Goal: Contribute content: Contribute content

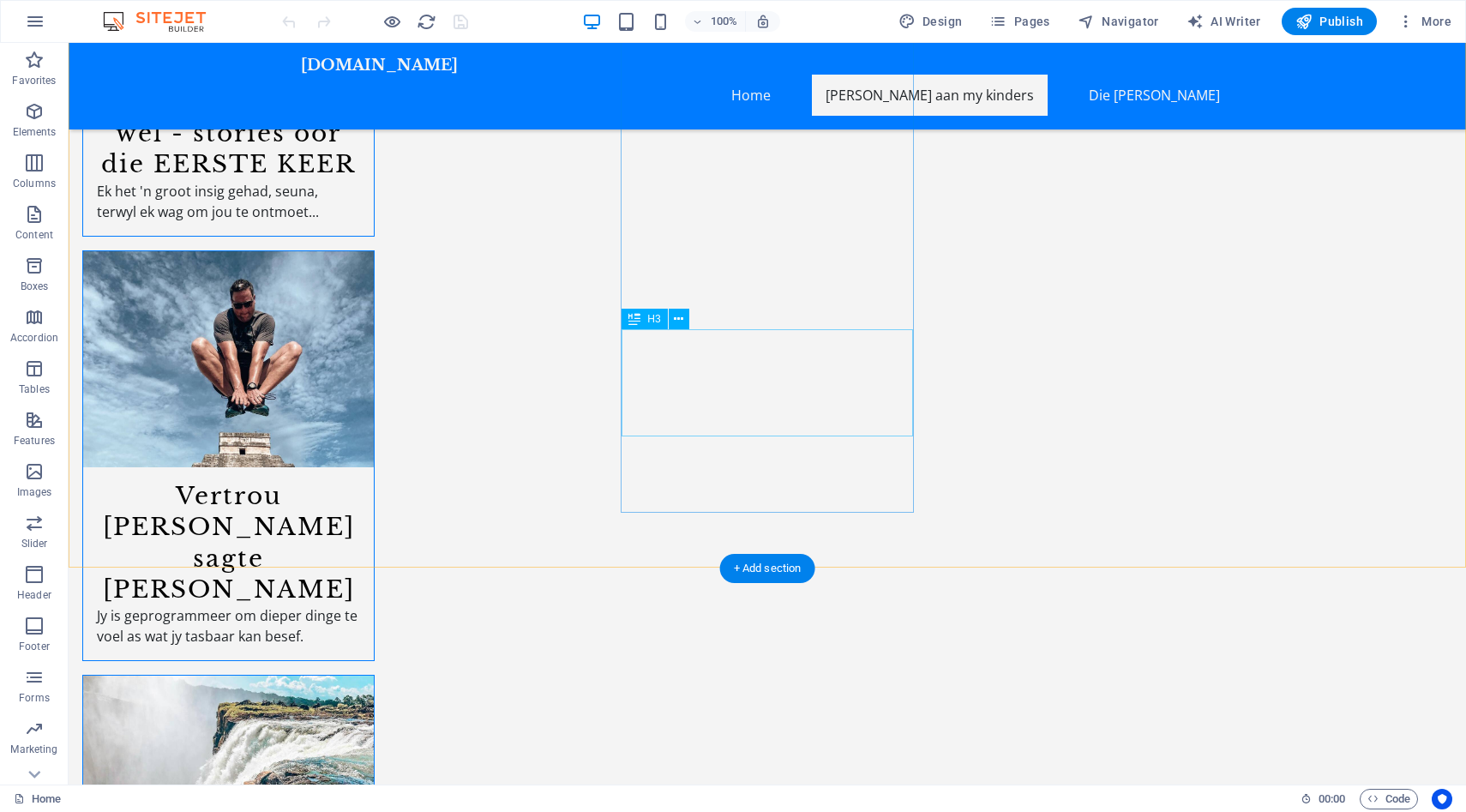
scroll to position [3247, 0]
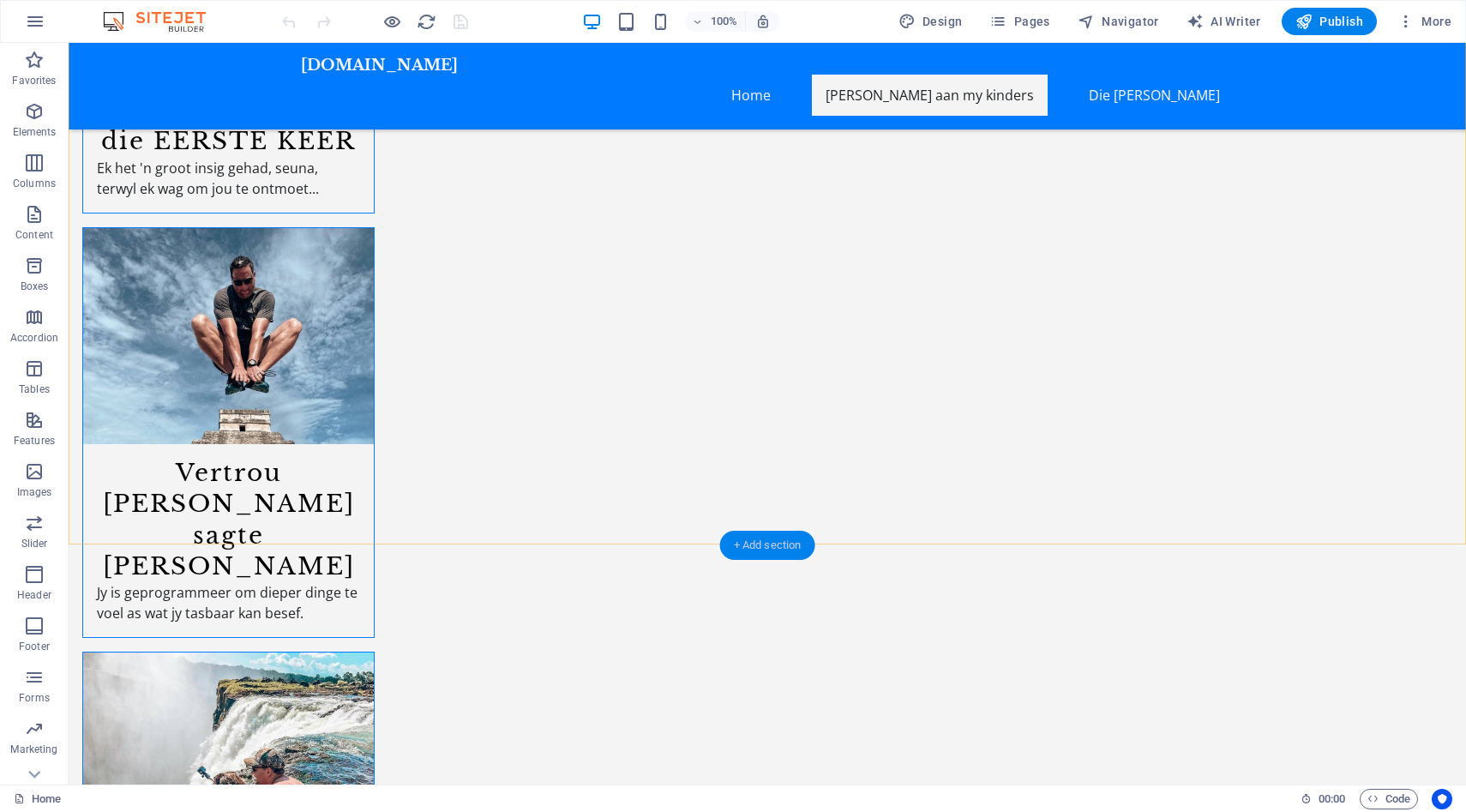
click at [770, 541] on div "+ Add section" at bounding box center [767, 546] width 95 height 29
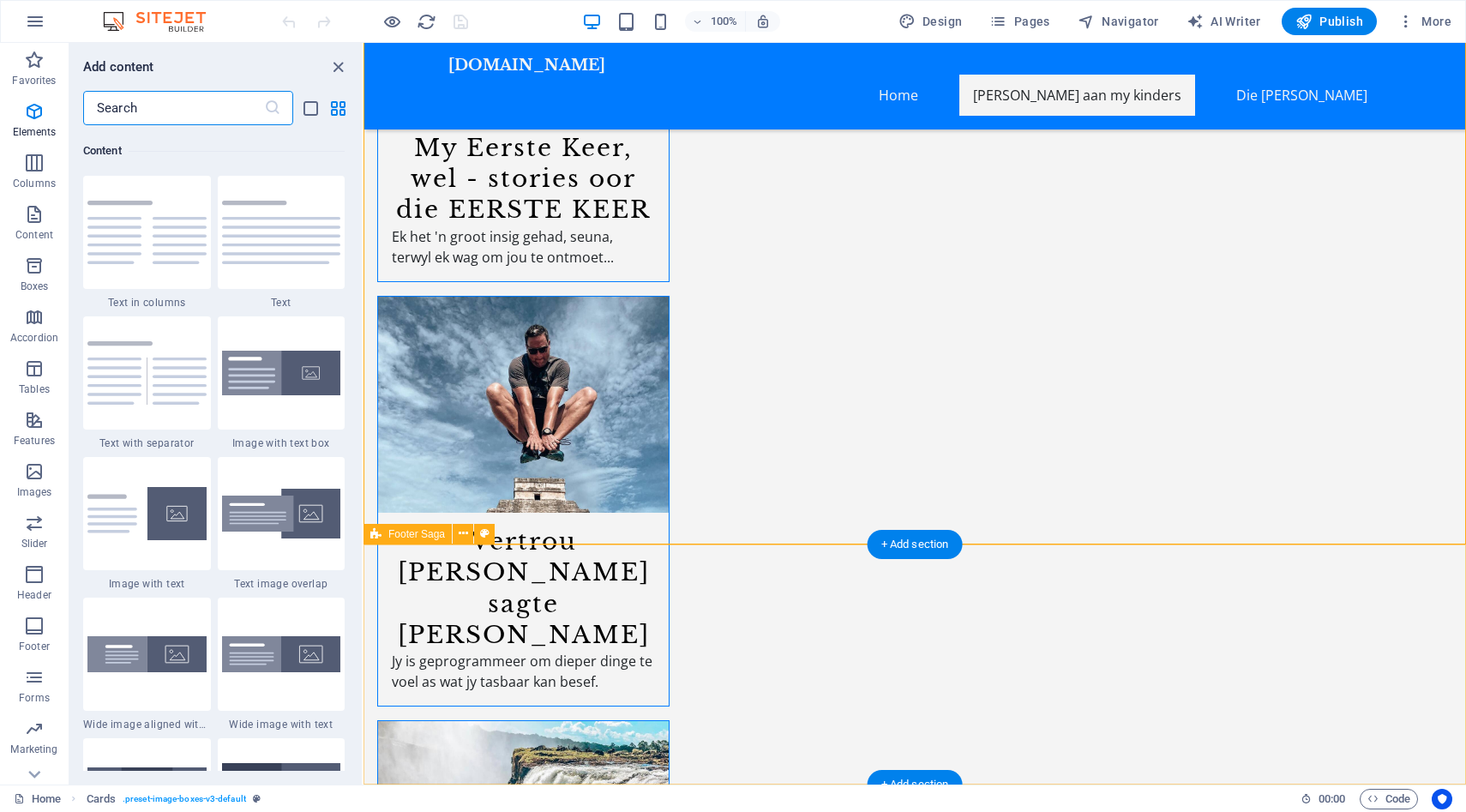
scroll to position [3000, 0]
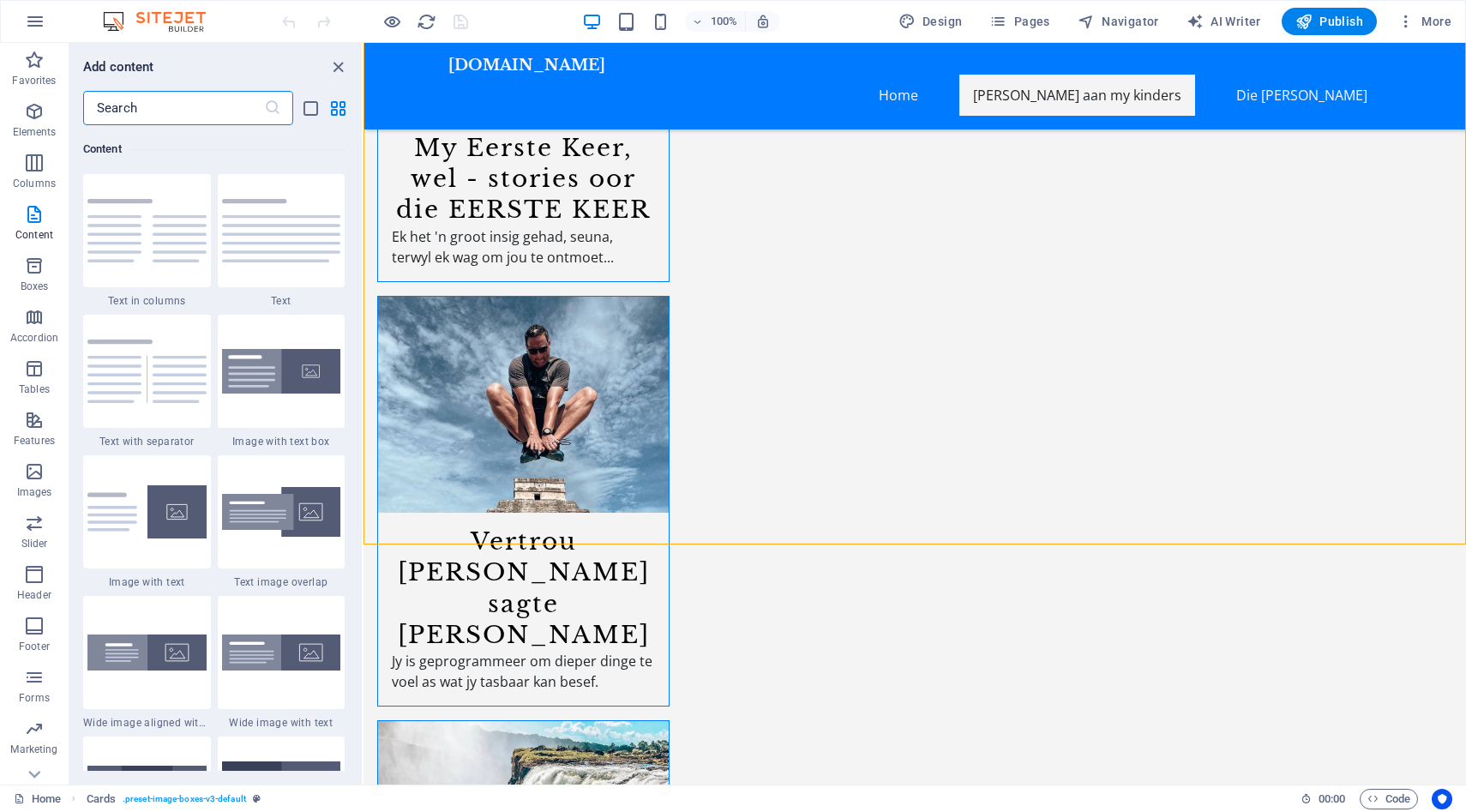
click at [224, 102] on input "text" at bounding box center [173, 108] width 181 height 34
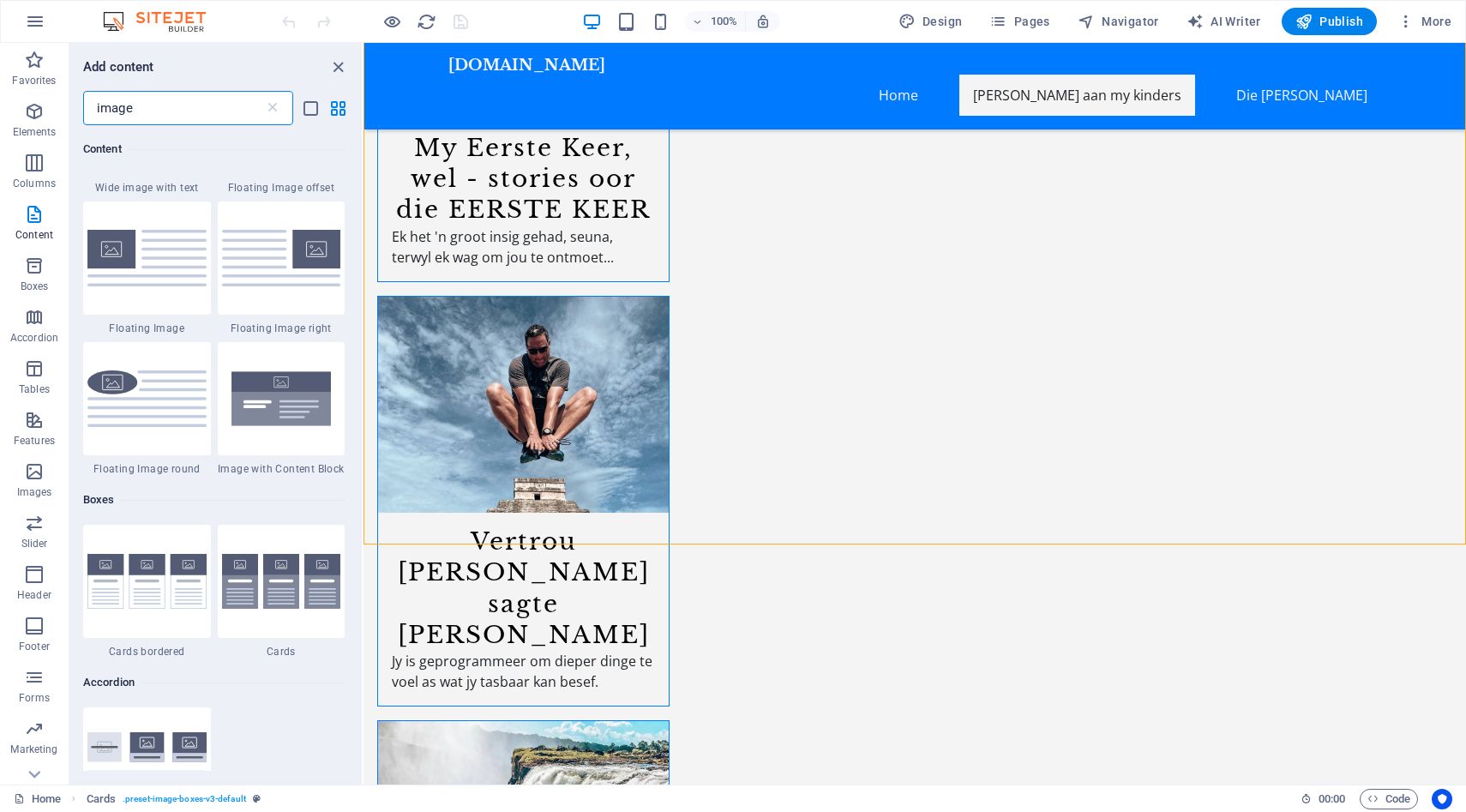
scroll to position [734, 0]
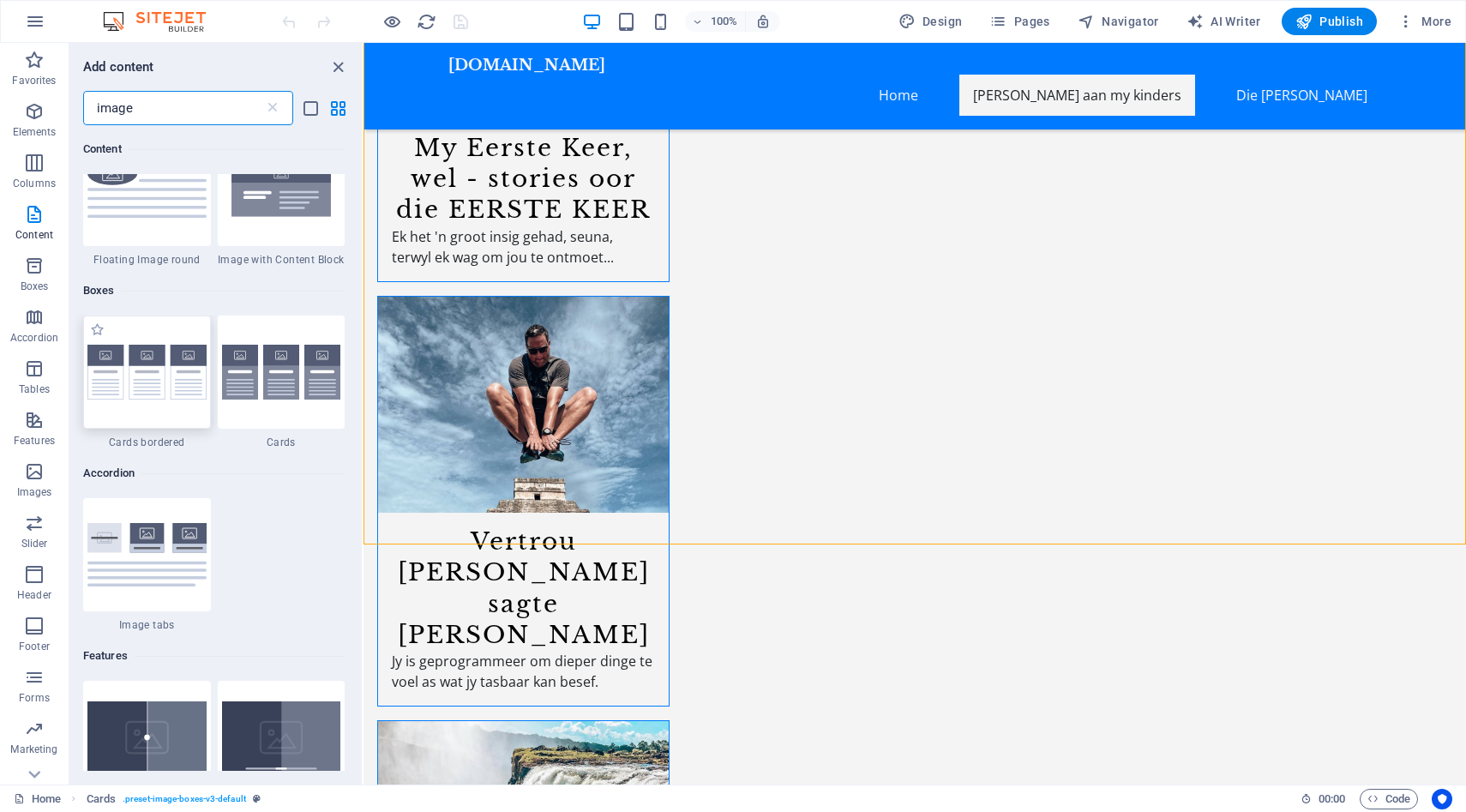
type input "image"
click at [139, 375] on img at bounding box center [146, 373] width 119 height 56
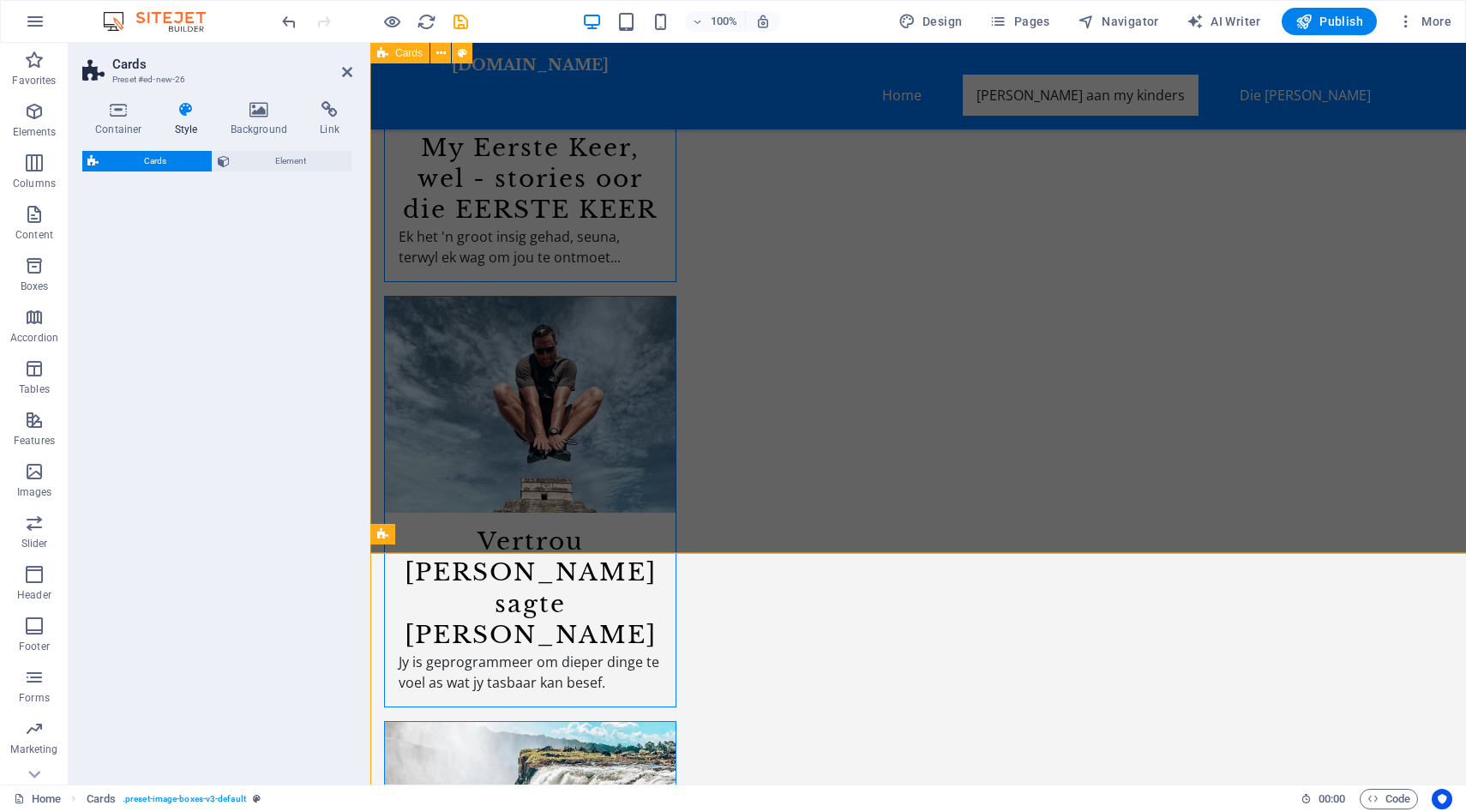
select select "rem"
select select "preset-image-boxes-v3-border"
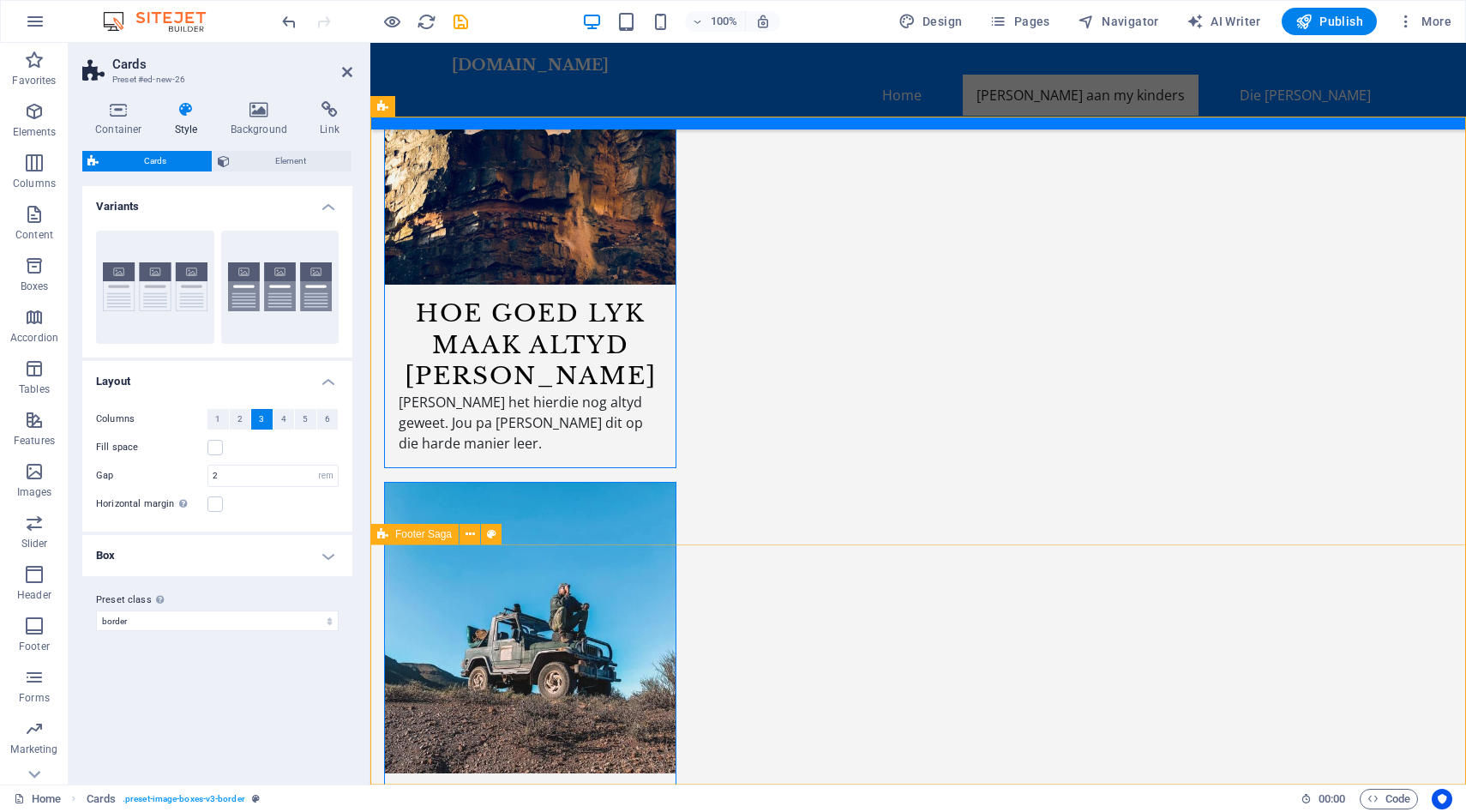
scroll to position [3247, 0]
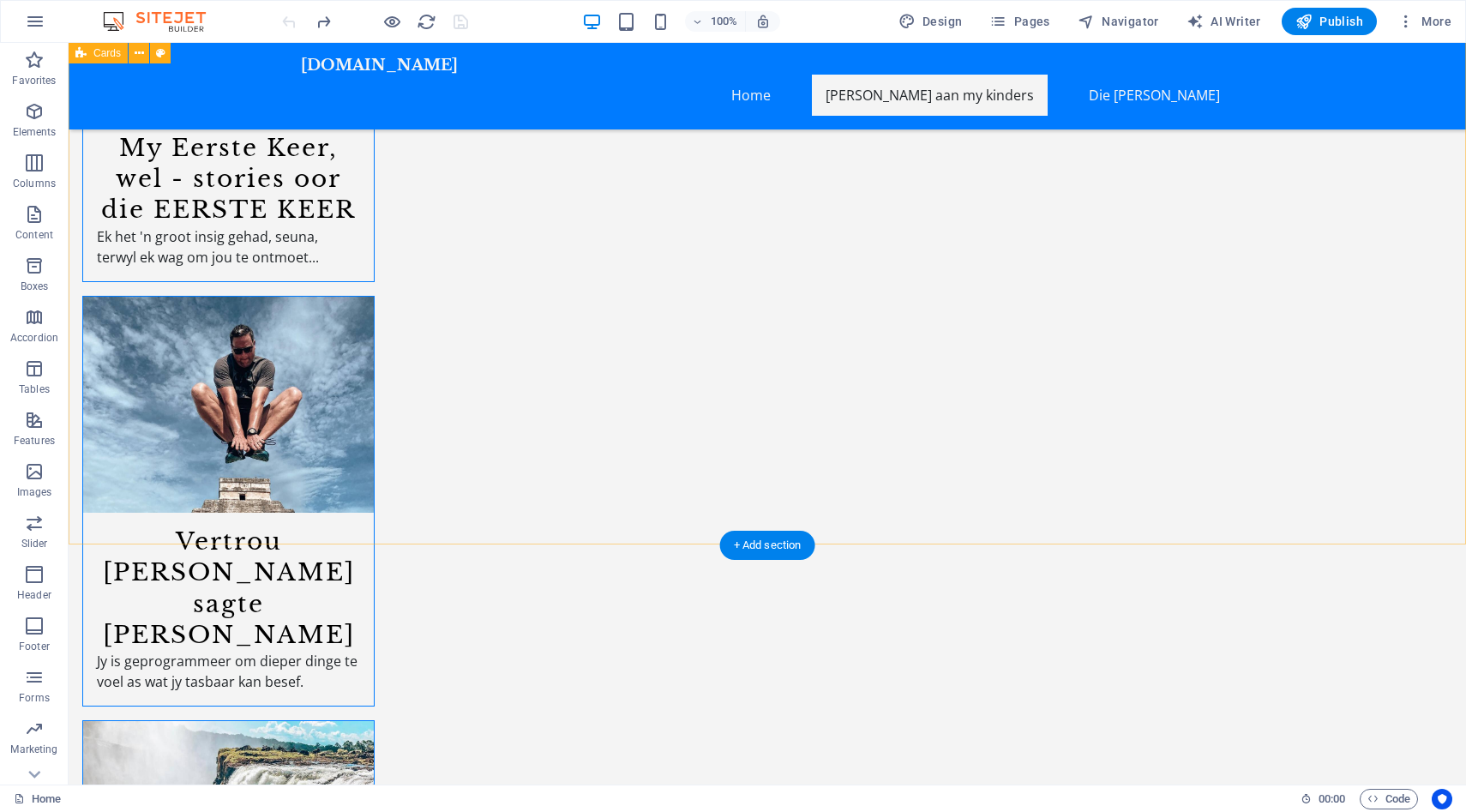
click at [750, 541] on div "+ Add section" at bounding box center [767, 546] width 95 height 29
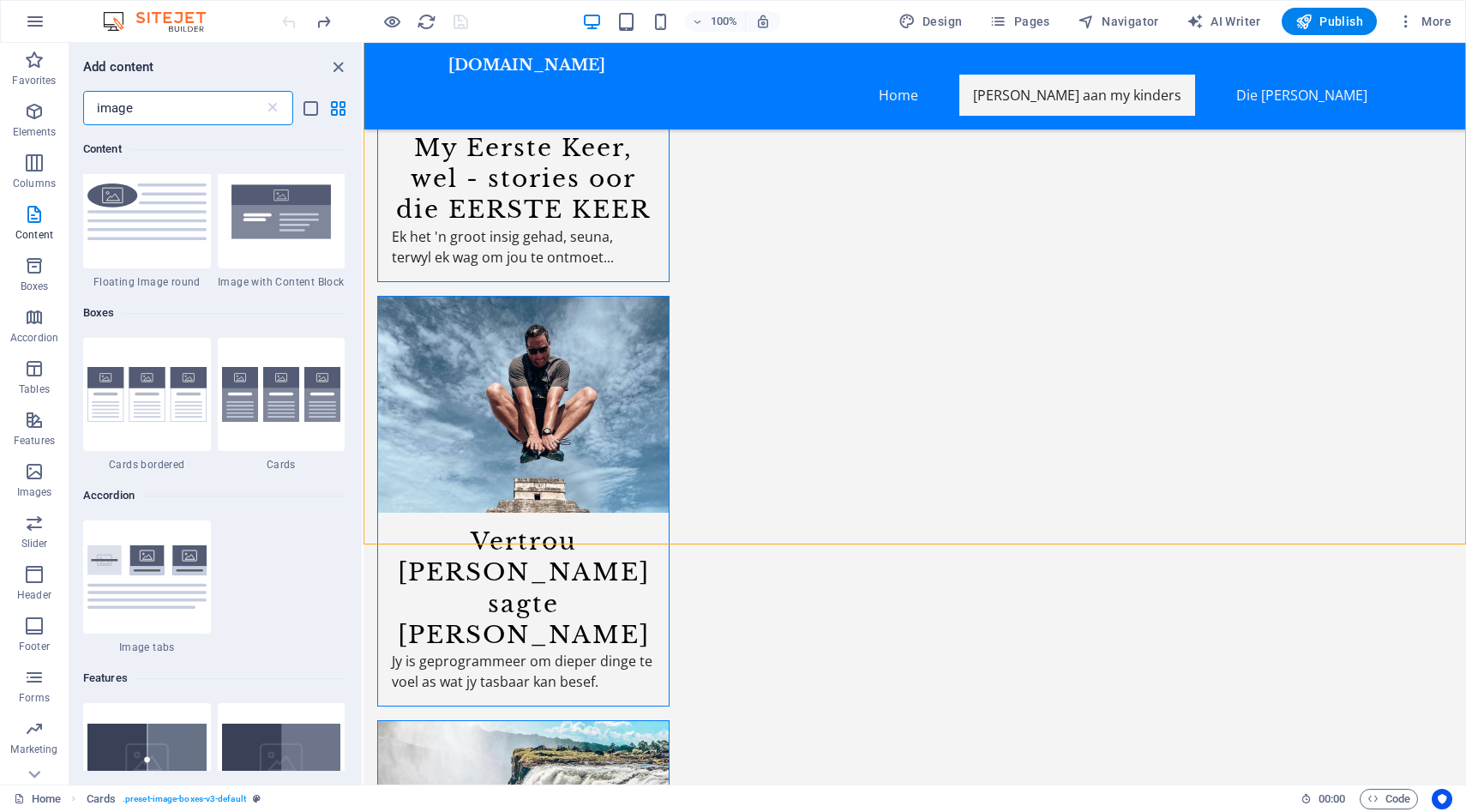
scroll to position [741, 0]
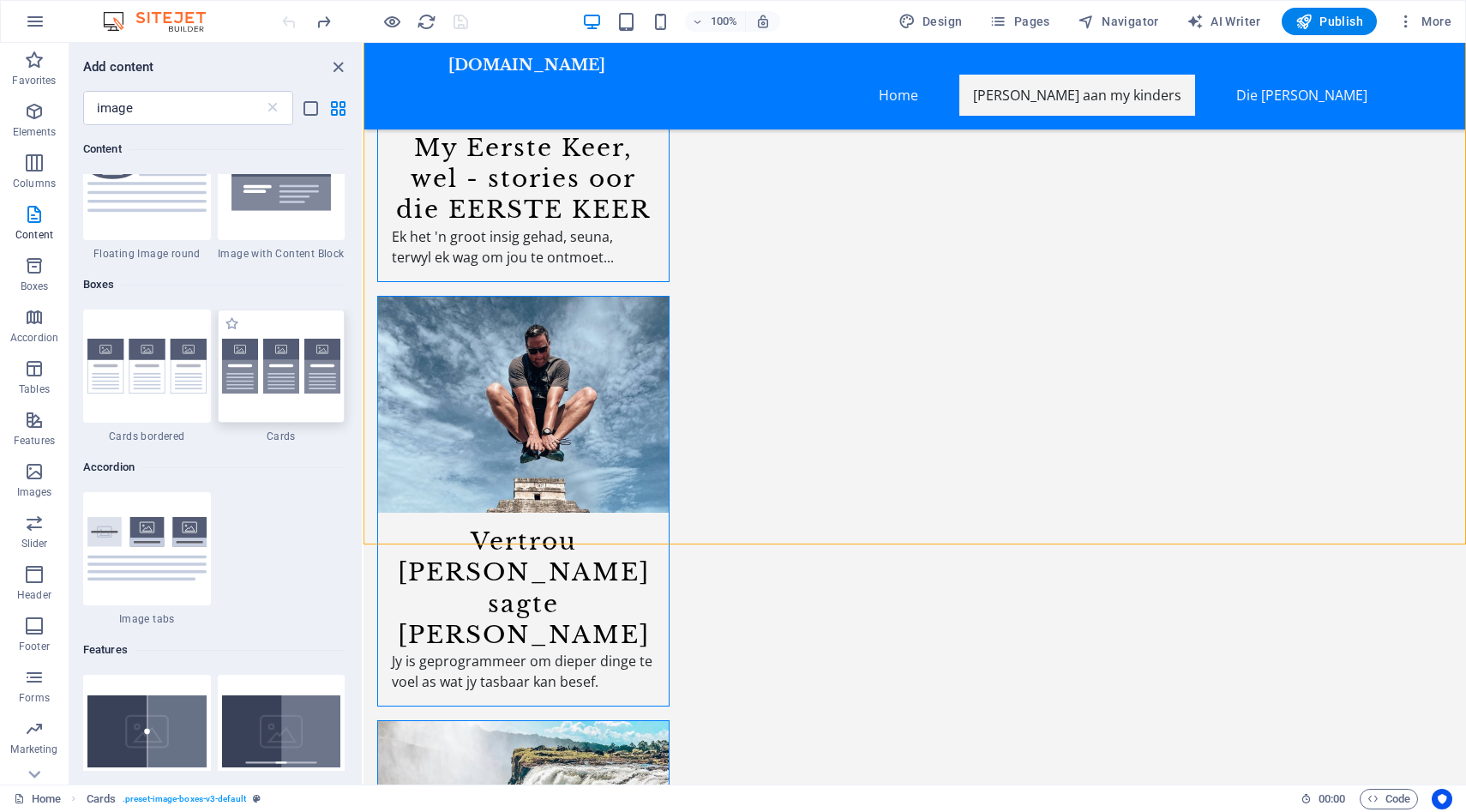
click at [292, 395] on div at bounding box center [282, 365] width 128 height 113
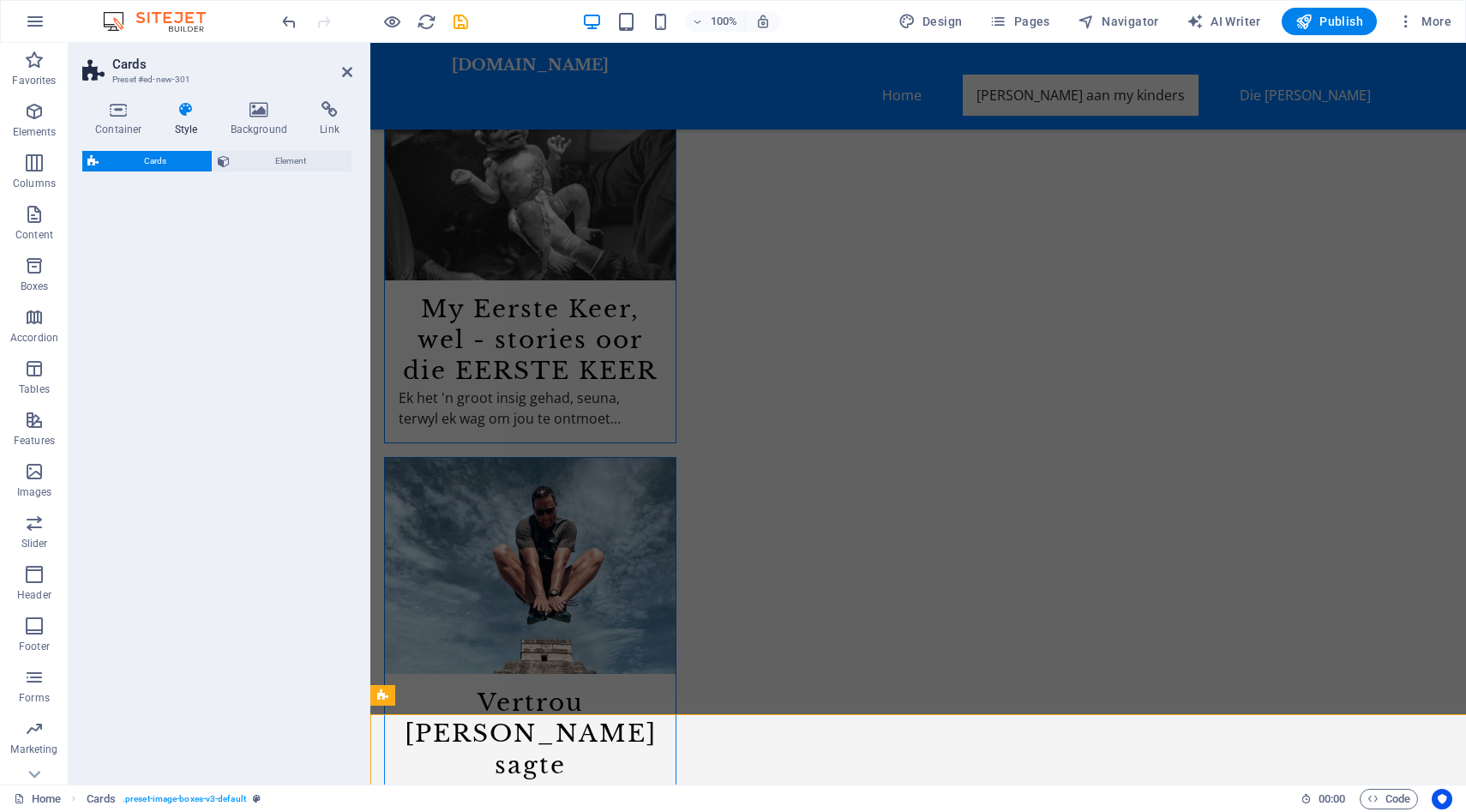
select select "rem"
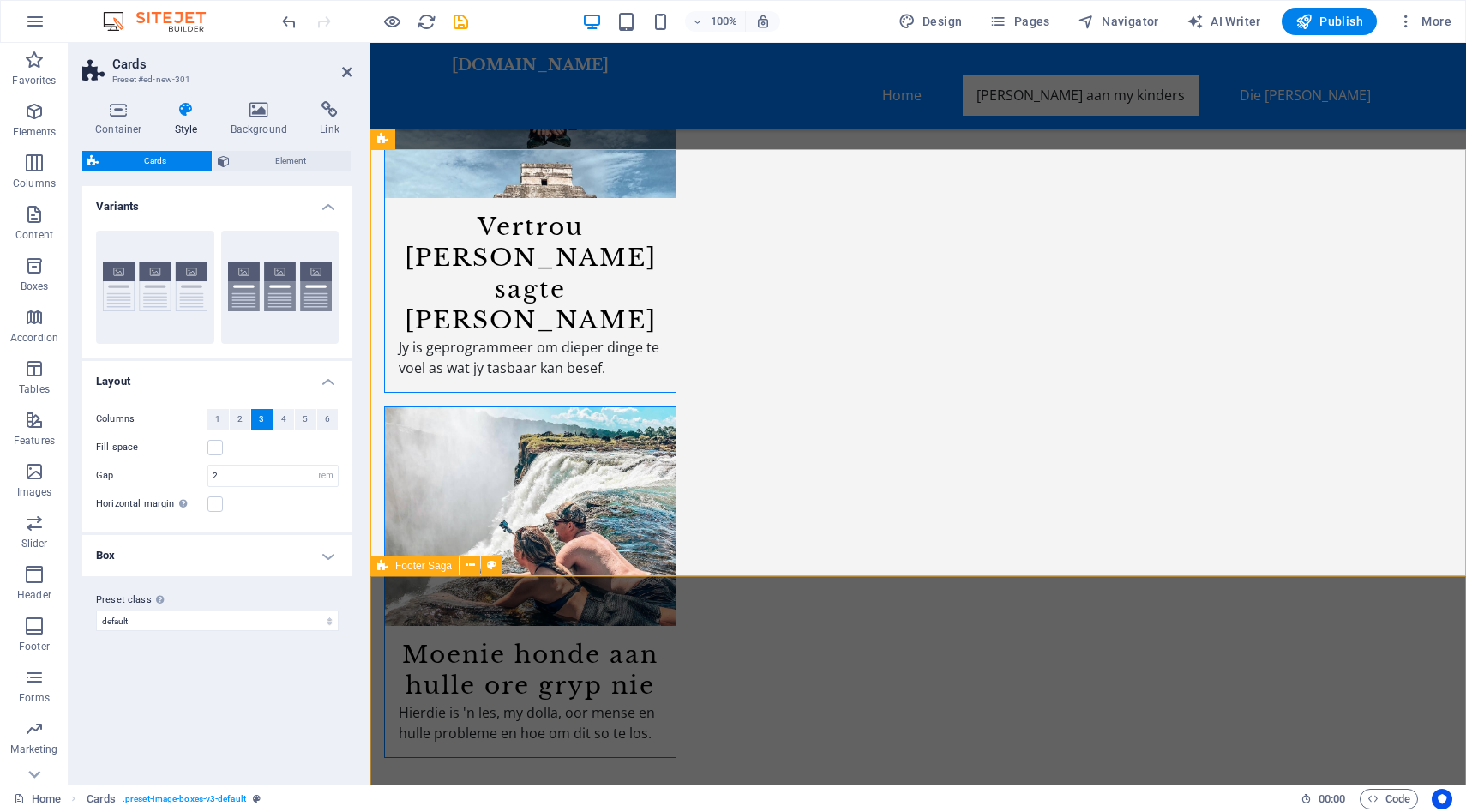
scroll to position [3171, 0]
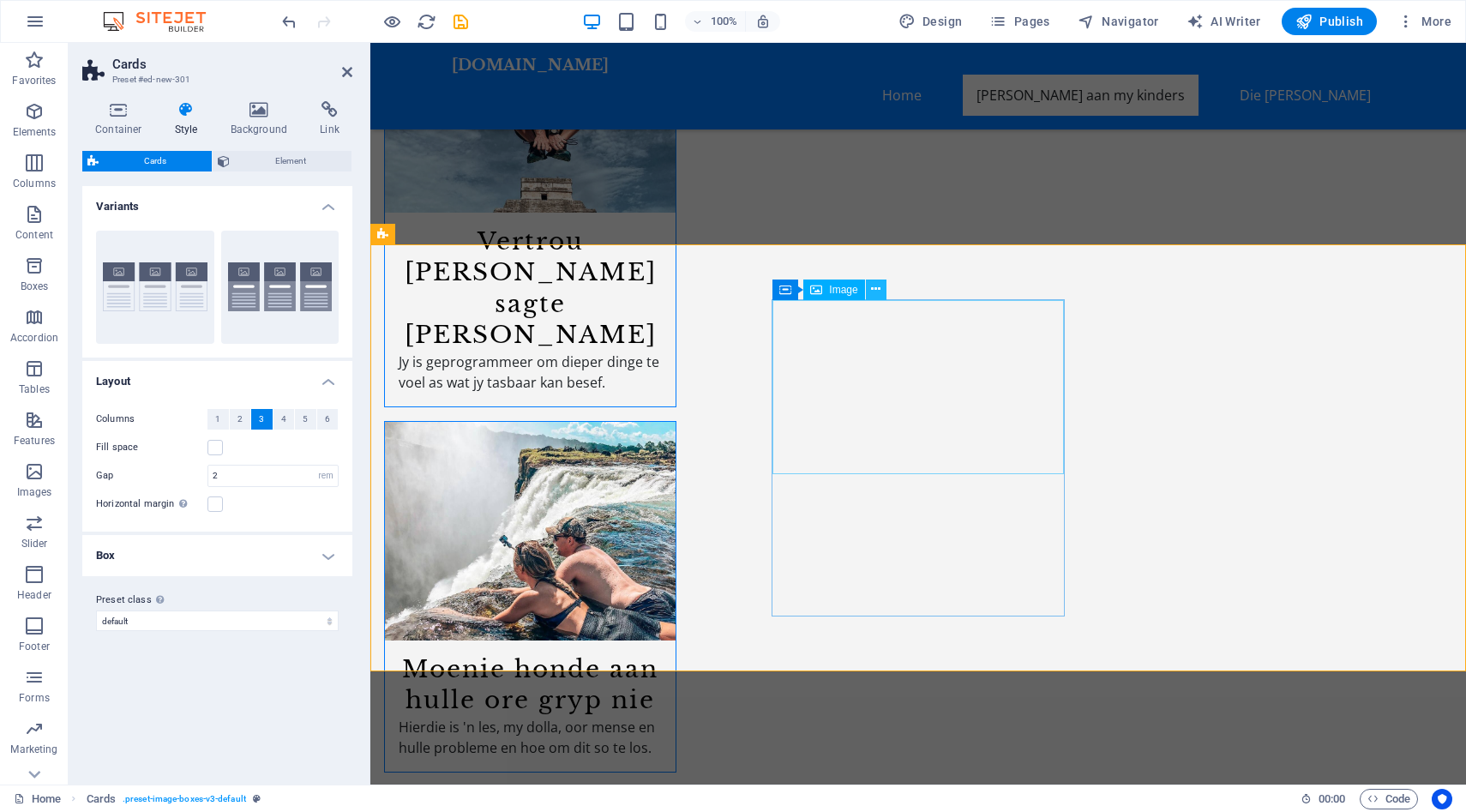
click at [875, 293] on icon at bounding box center [876, 289] width 10 height 18
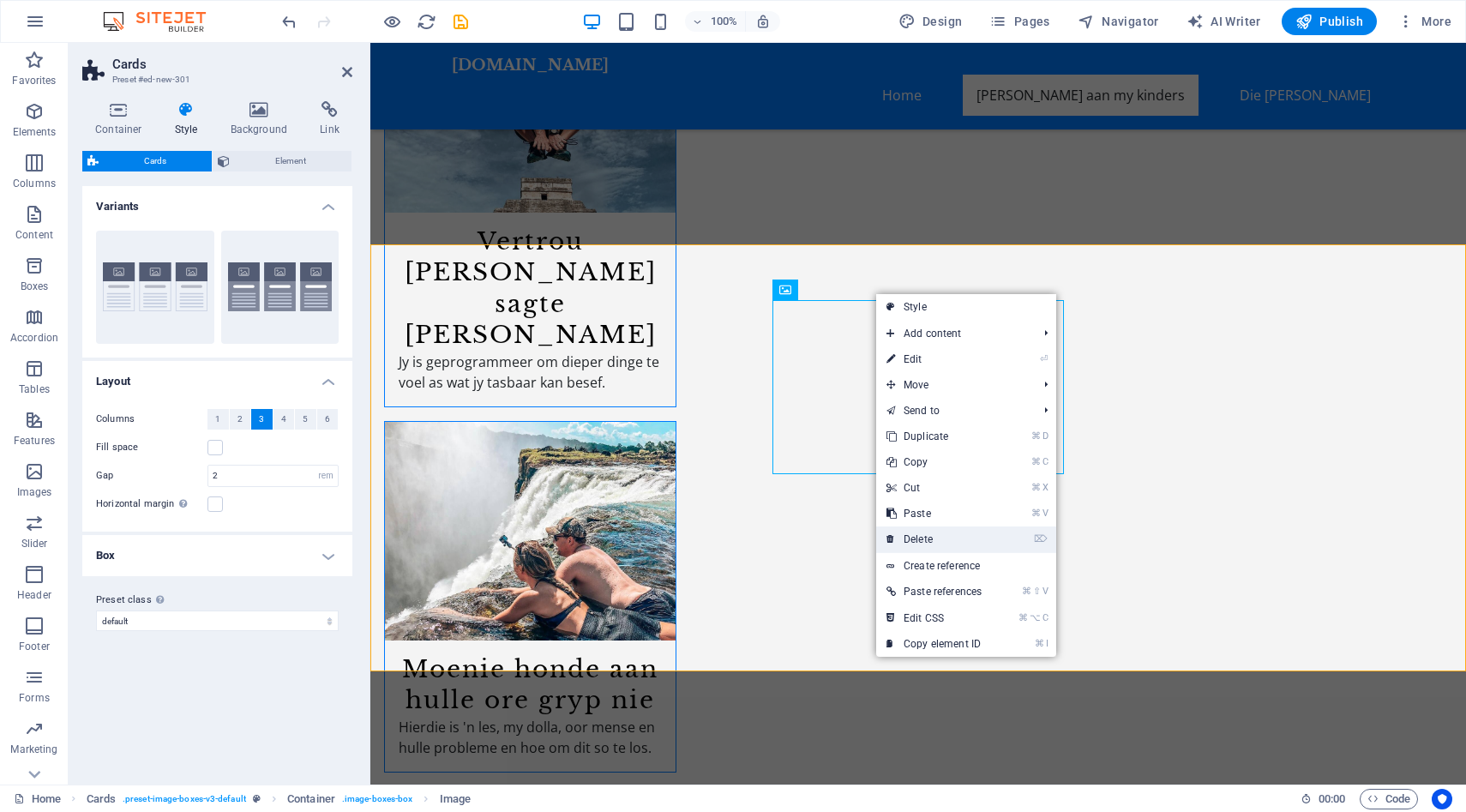
click at [932, 535] on link "⌦ Delete" at bounding box center [933, 539] width 115 height 26
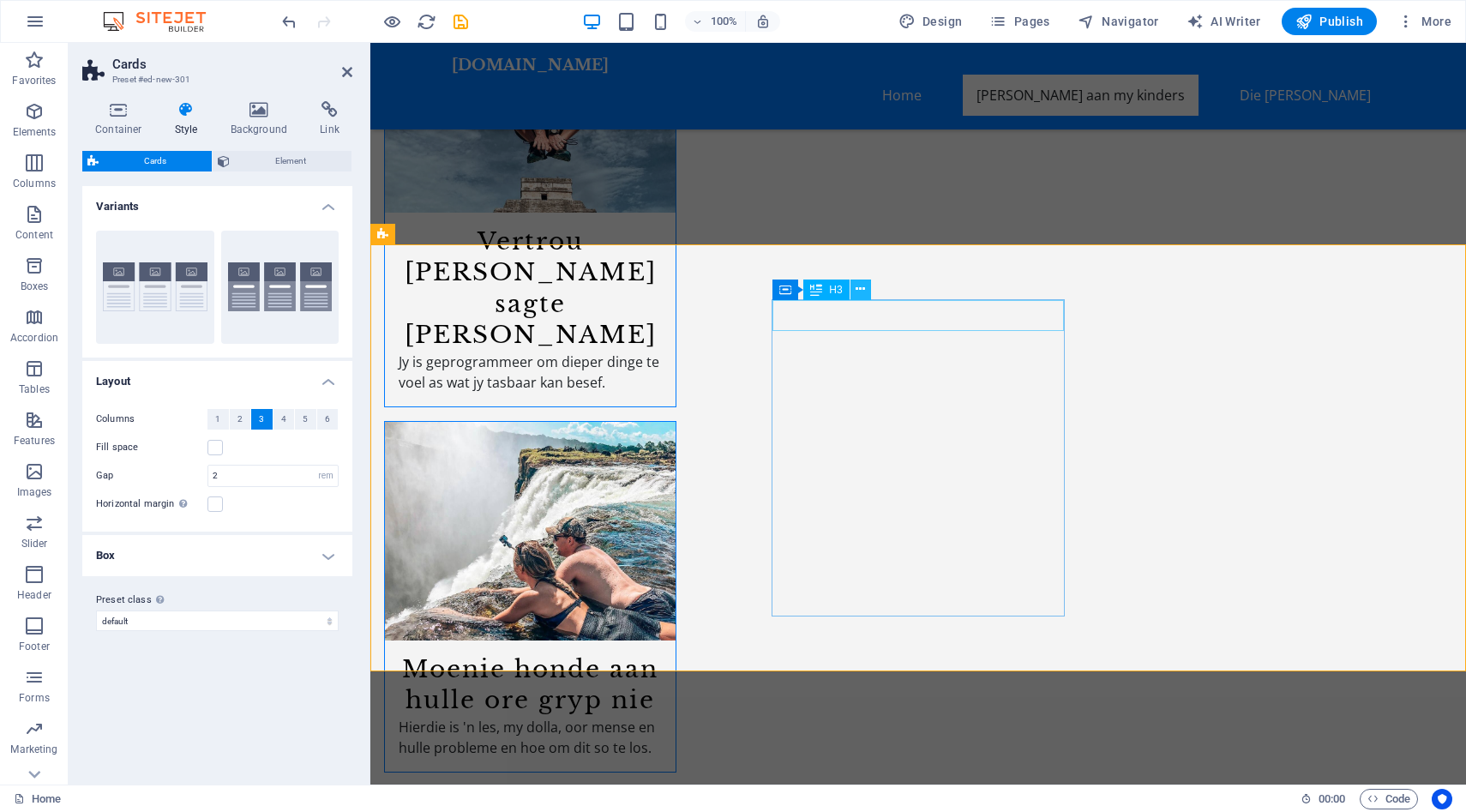
click at [866, 290] on button at bounding box center [860, 289] width 20 height 20
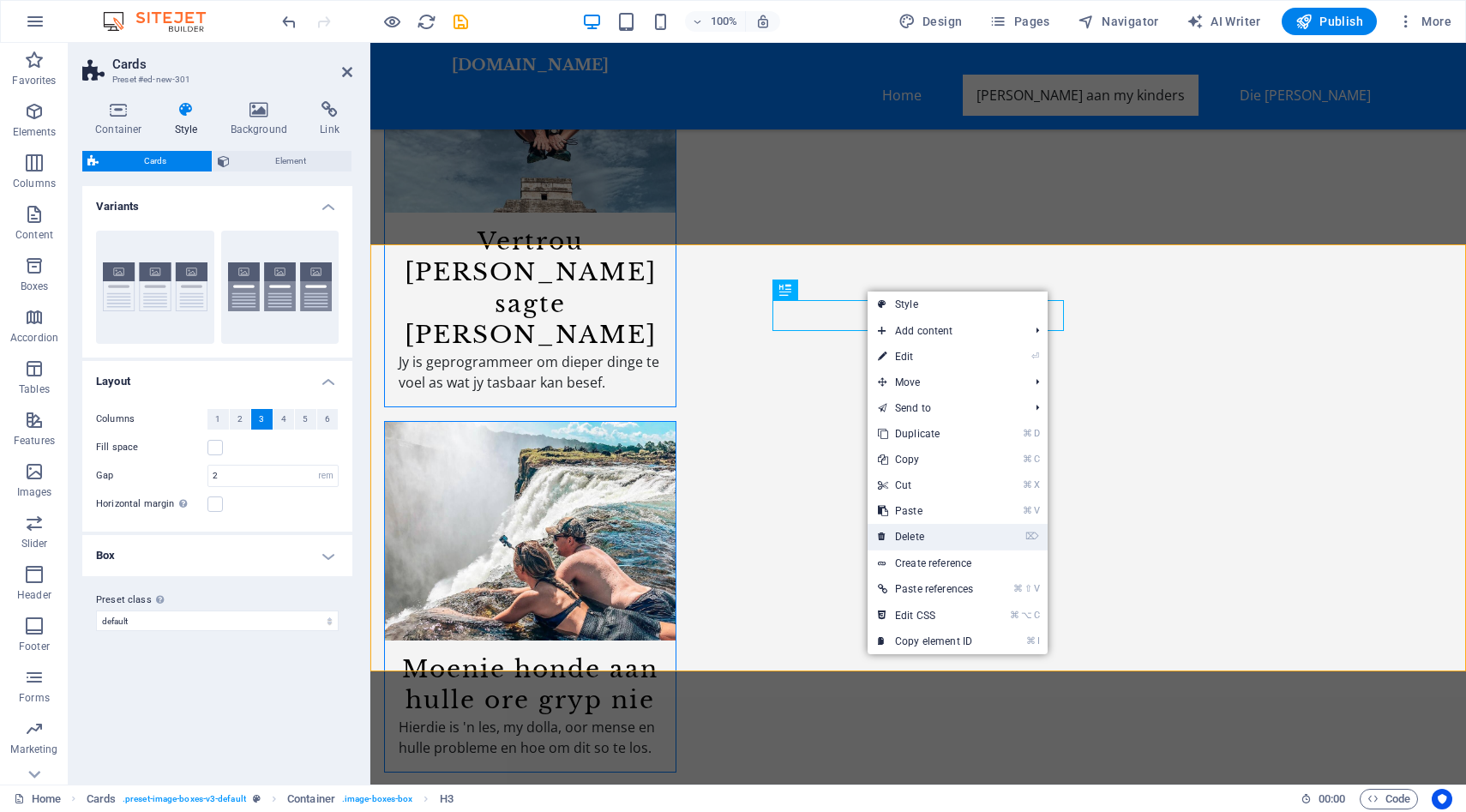
click at [929, 545] on link "⌦ Delete" at bounding box center [925, 537] width 115 height 26
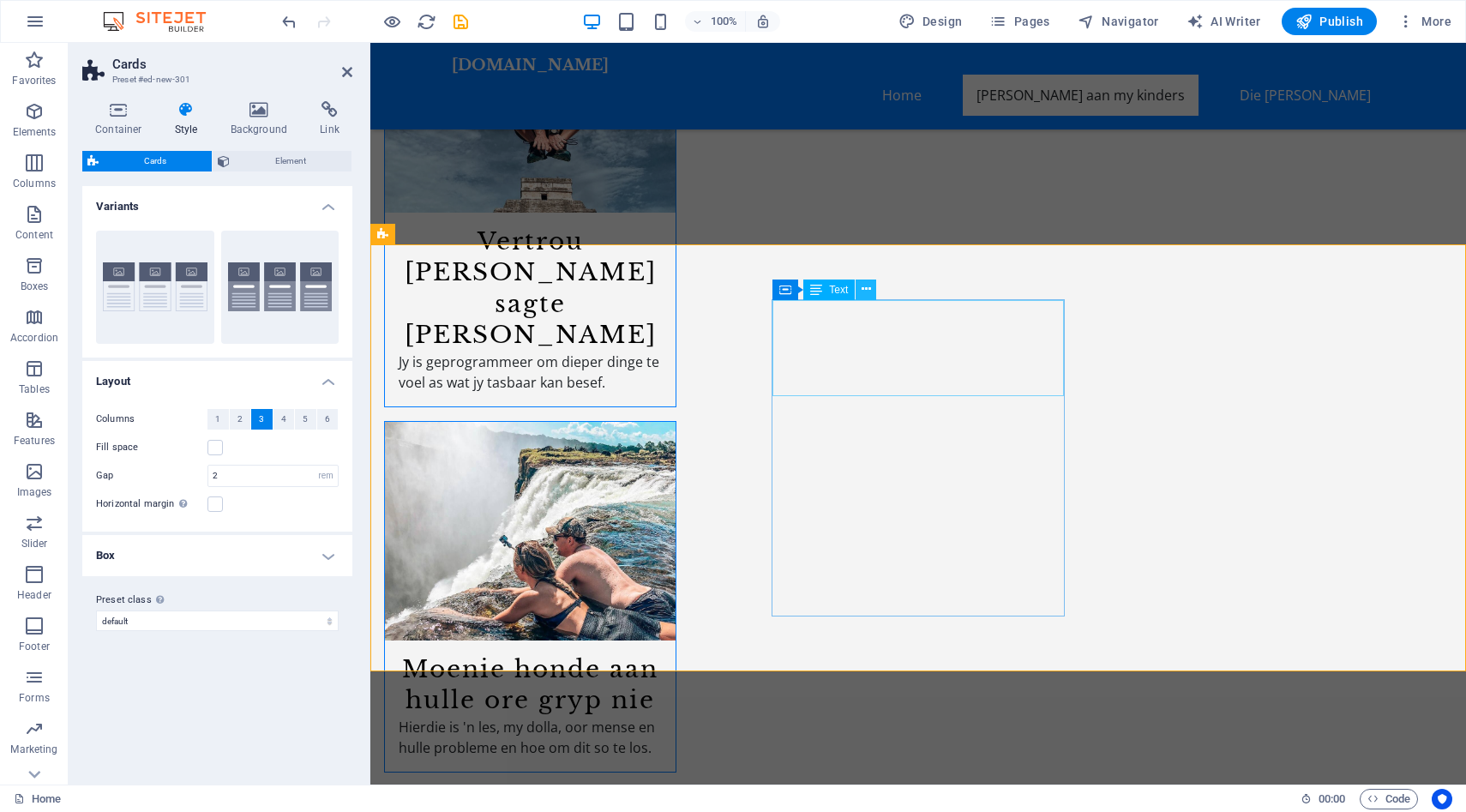
click at [868, 289] on icon at bounding box center [866, 289] width 10 height 18
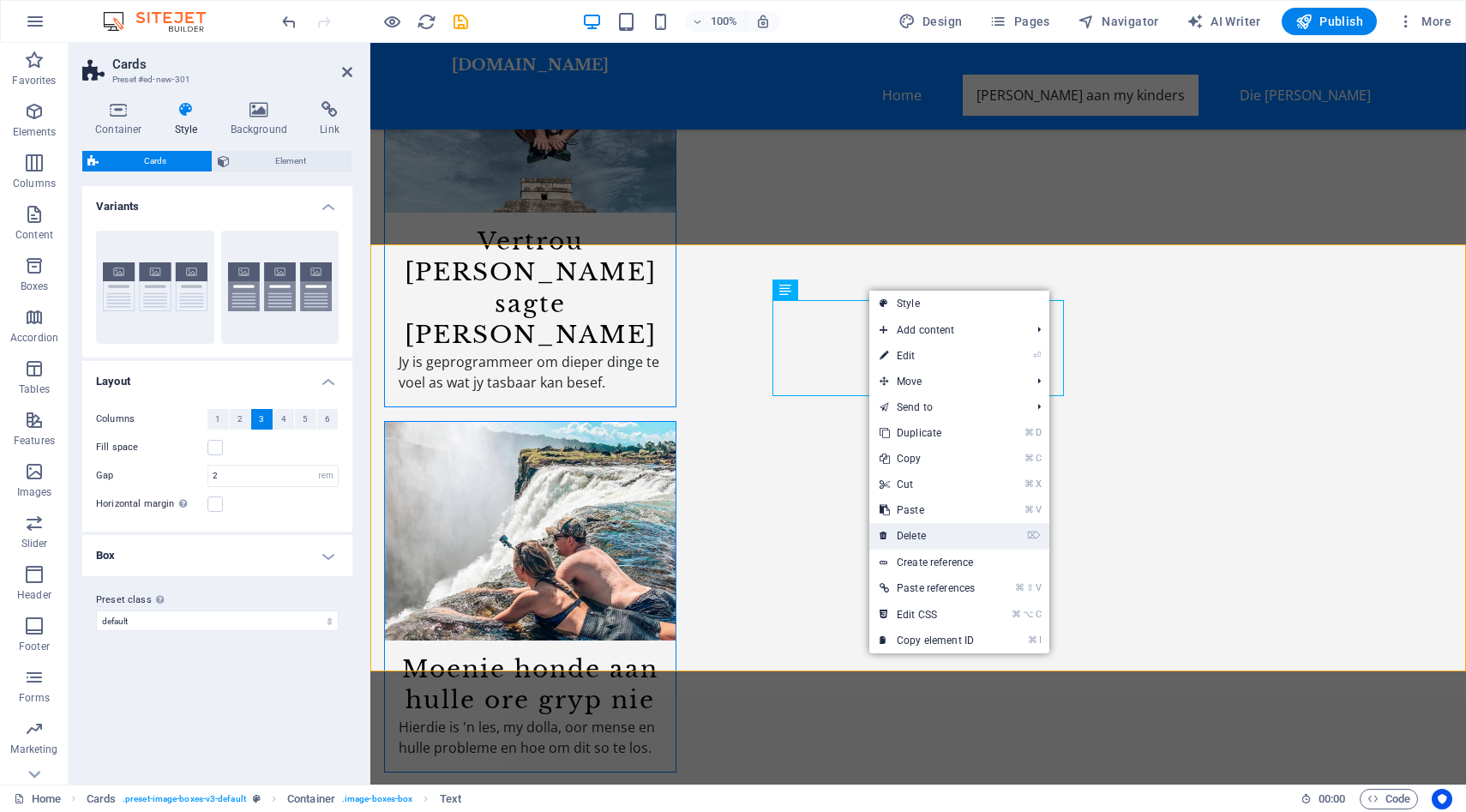
click at [925, 543] on link "⌦ Delete" at bounding box center [926, 536] width 115 height 26
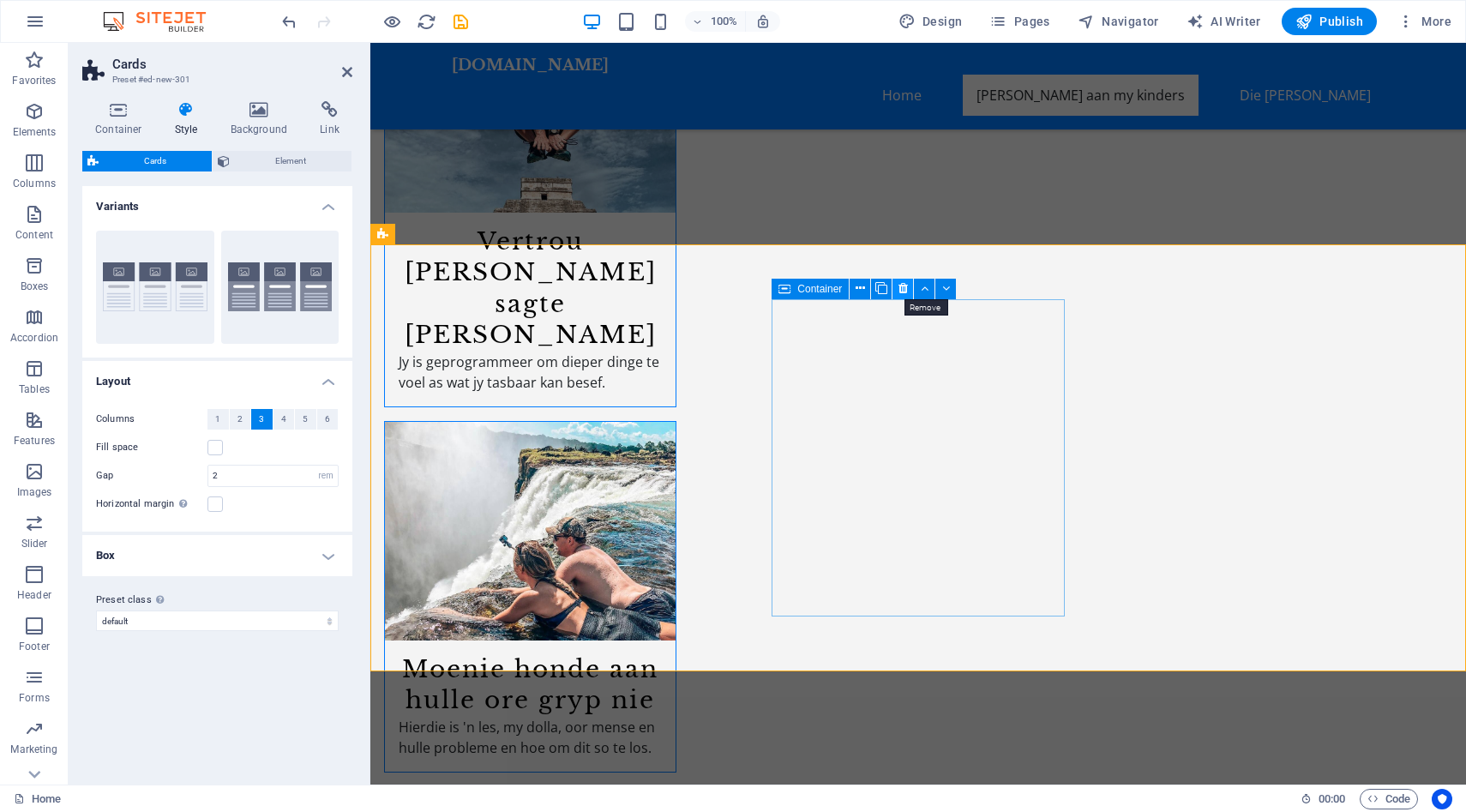
click at [901, 287] on icon at bounding box center [903, 288] width 10 height 18
click at [883, 288] on button at bounding box center [876, 289] width 20 height 20
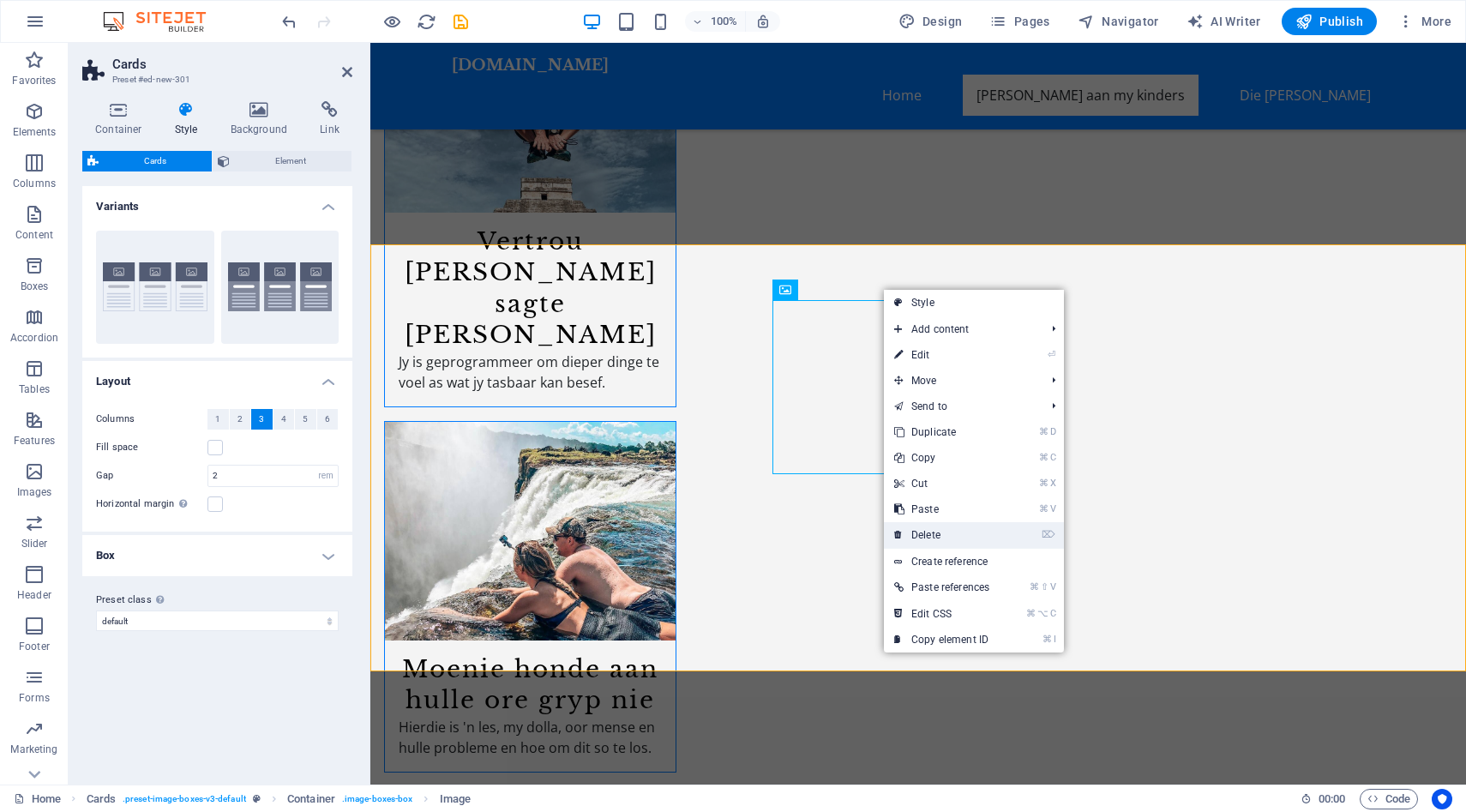
click at [928, 529] on link "⌦ Delete" at bounding box center [941, 535] width 115 height 26
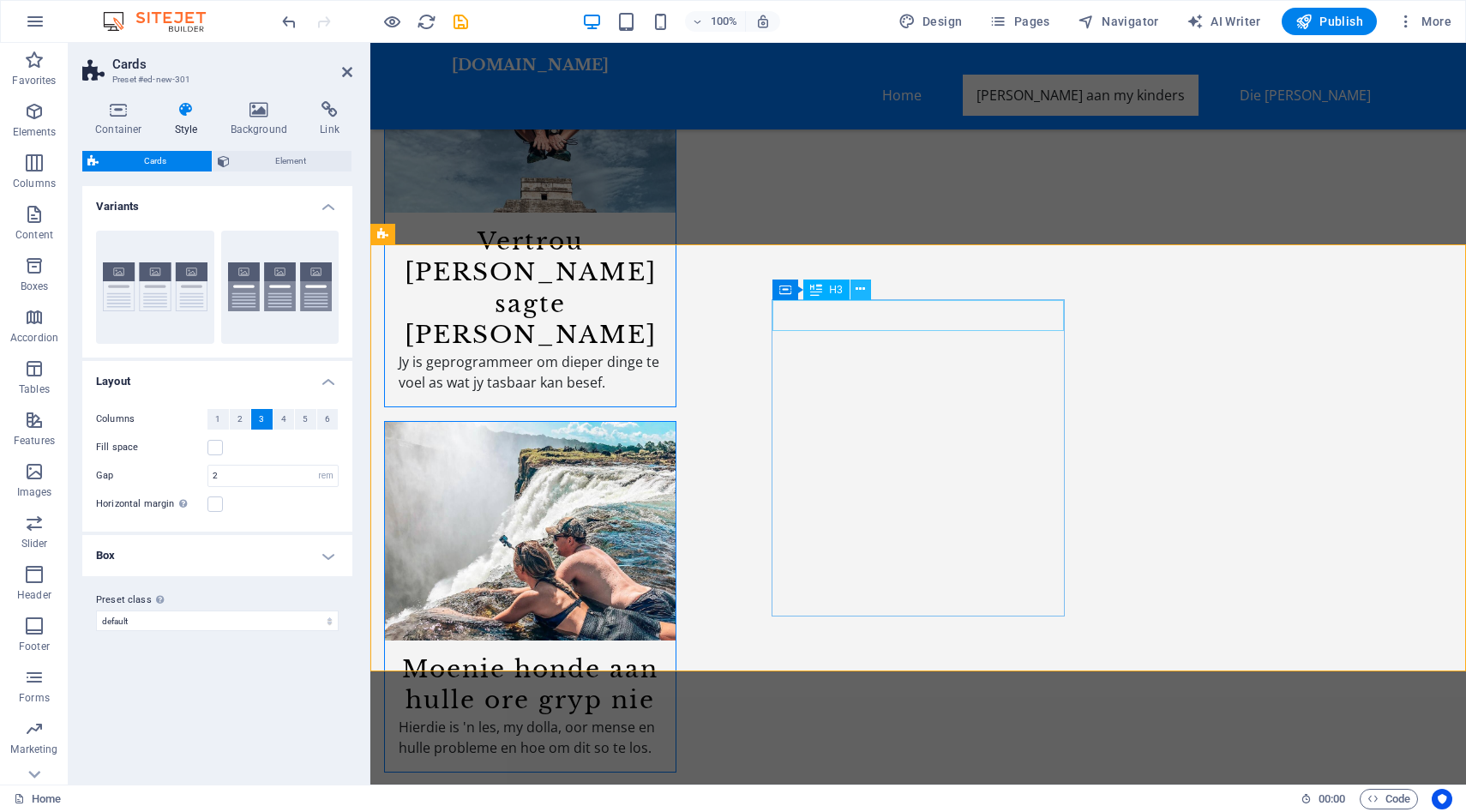
click at [857, 288] on icon at bounding box center [860, 289] width 10 height 18
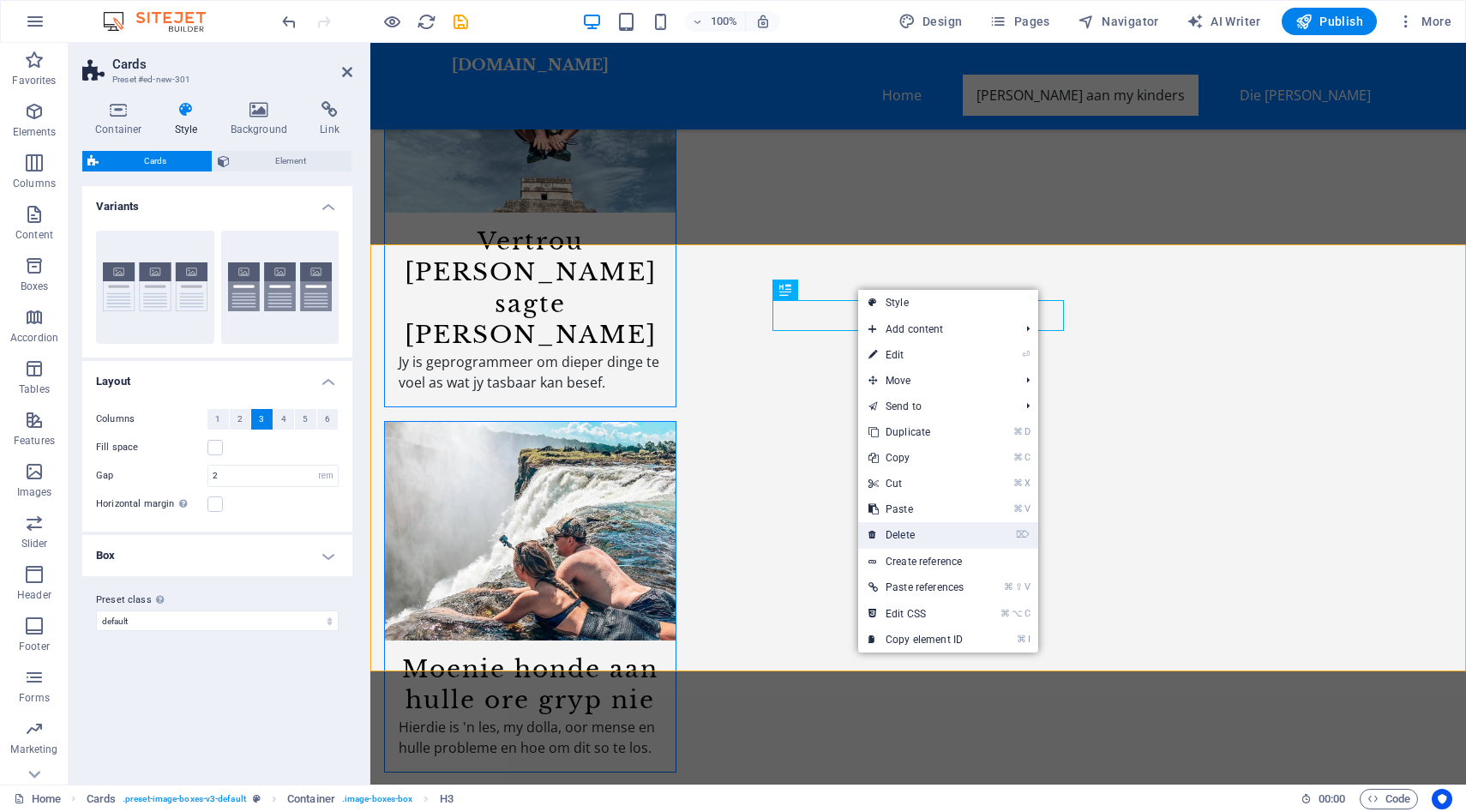
drag, startPoint x: 913, startPoint y: 530, endPoint x: 528, endPoint y: 393, distance: 408.6
click at [913, 530] on link "⌦ Delete" at bounding box center [916, 535] width 115 height 26
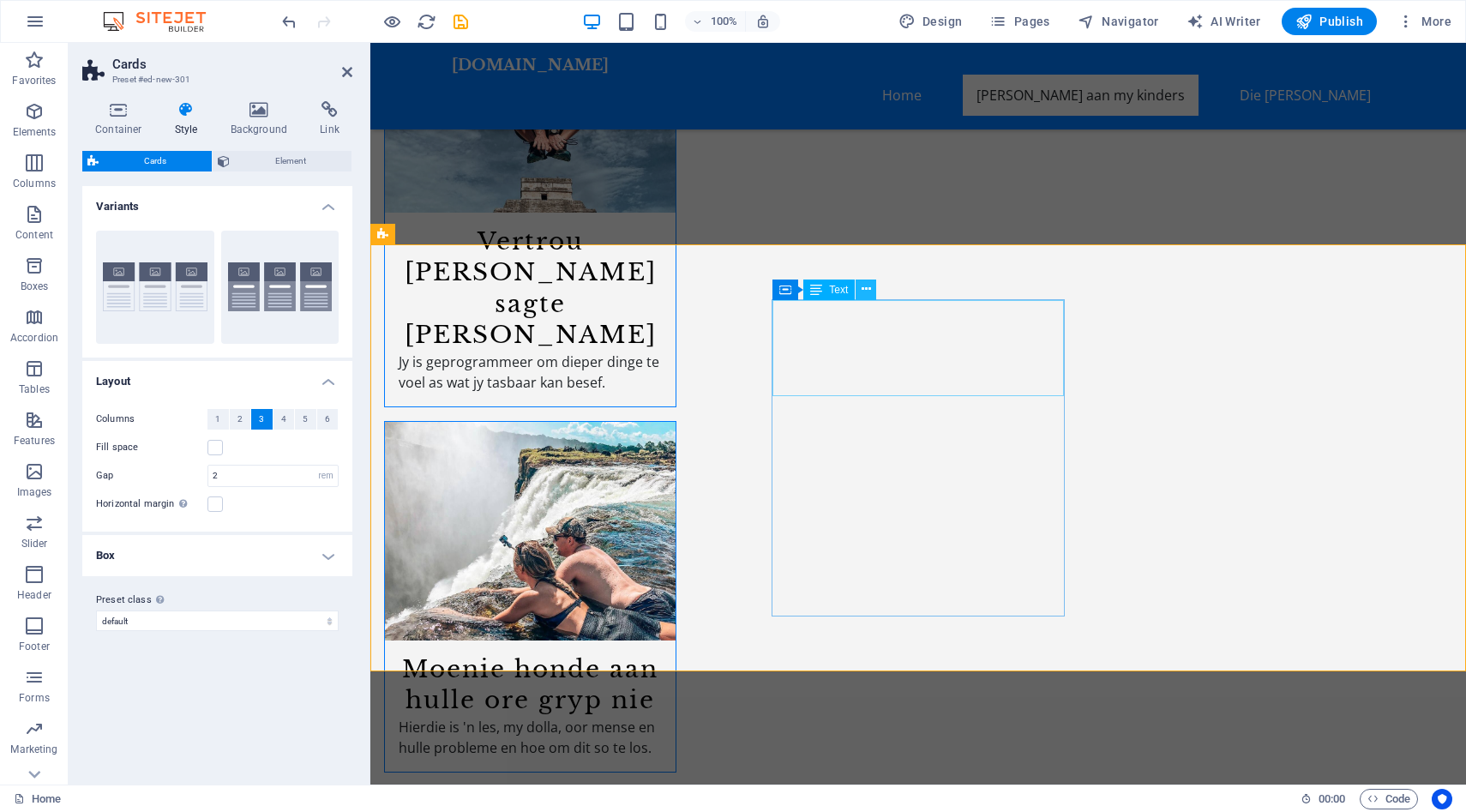
click at [869, 290] on icon at bounding box center [866, 289] width 10 height 18
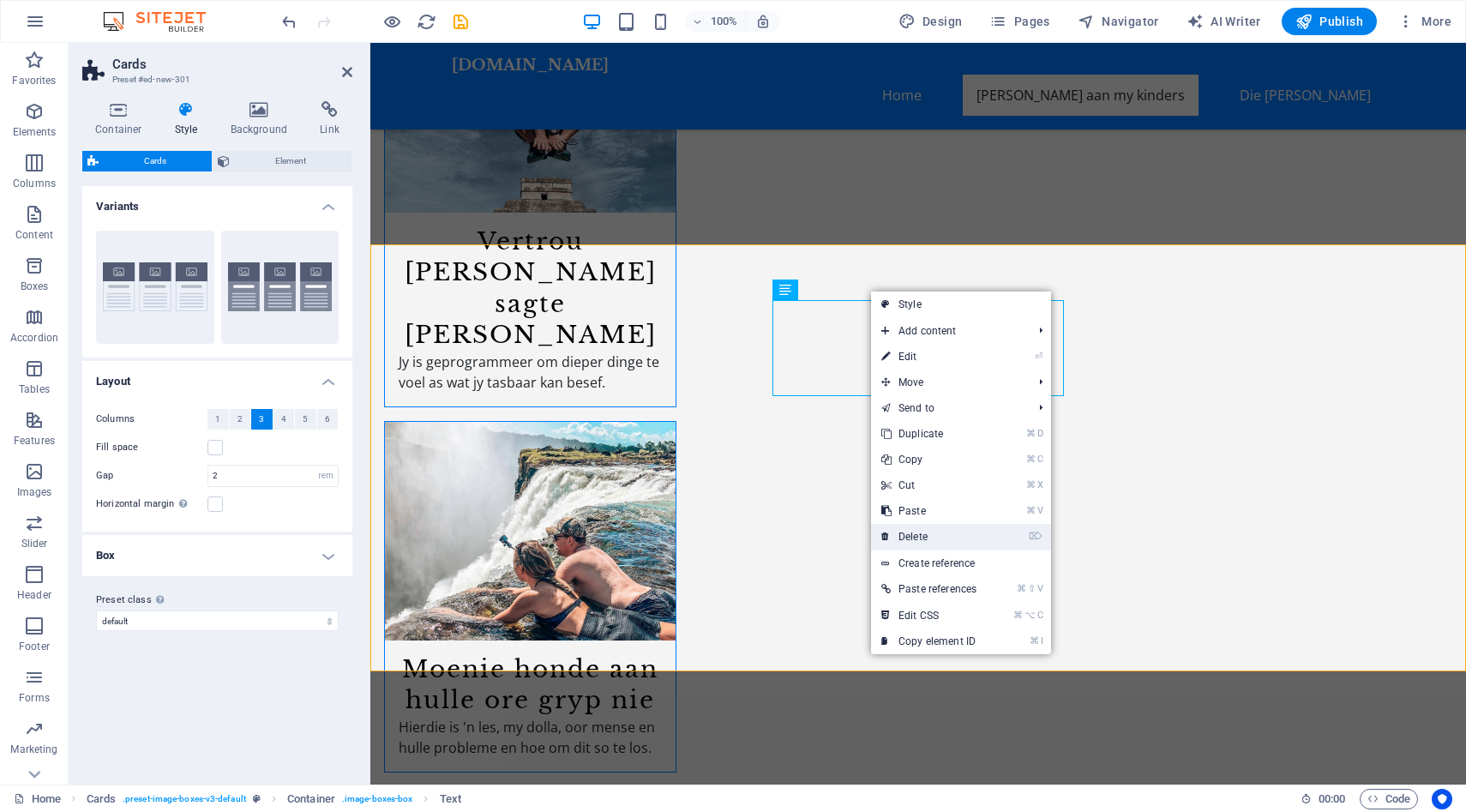
click at [928, 533] on link "⌦ Delete" at bounding box center [928, 537] width 115 height 26
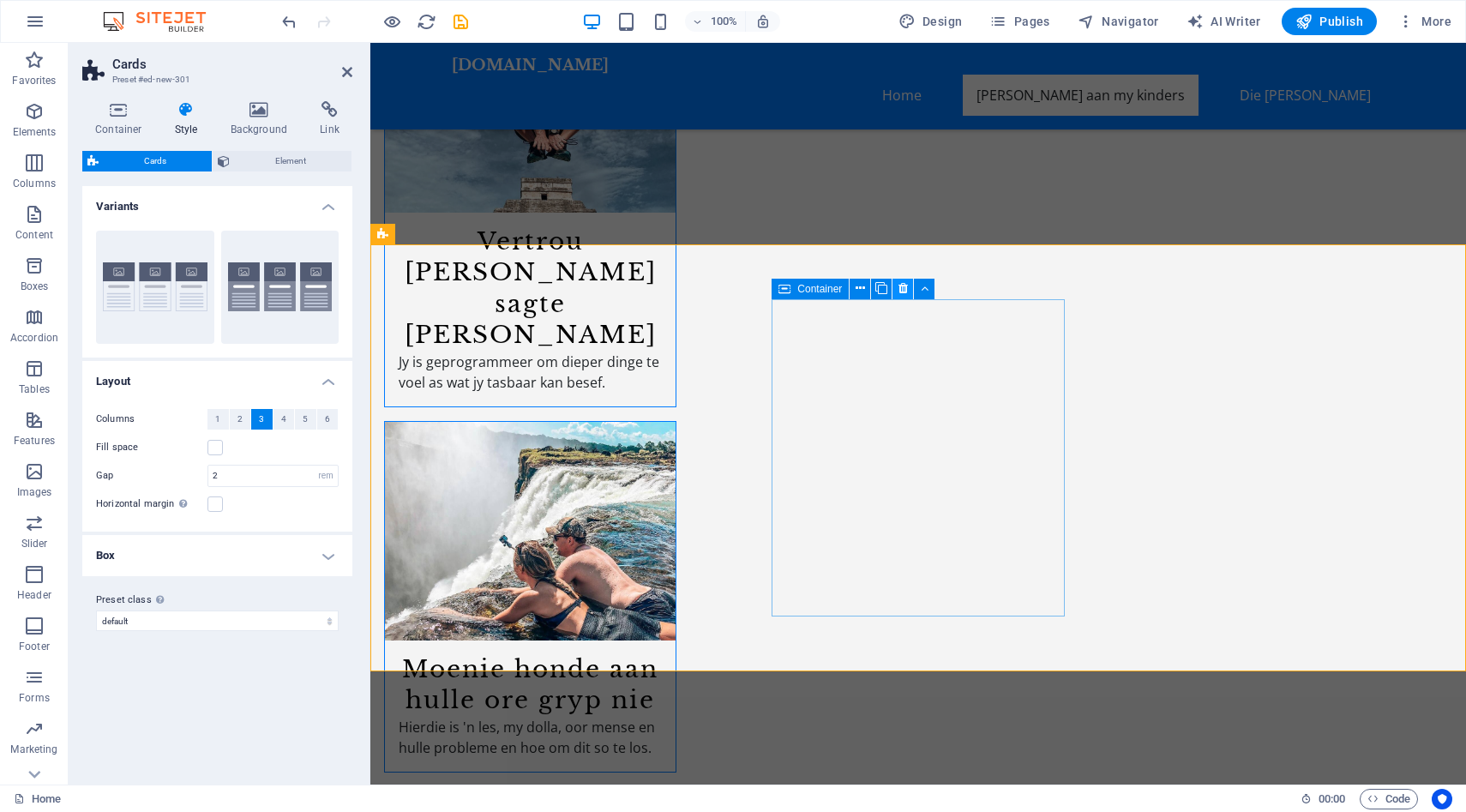
click at [900, 295] on icon at bounding box center [903, 288] width 10 height 18
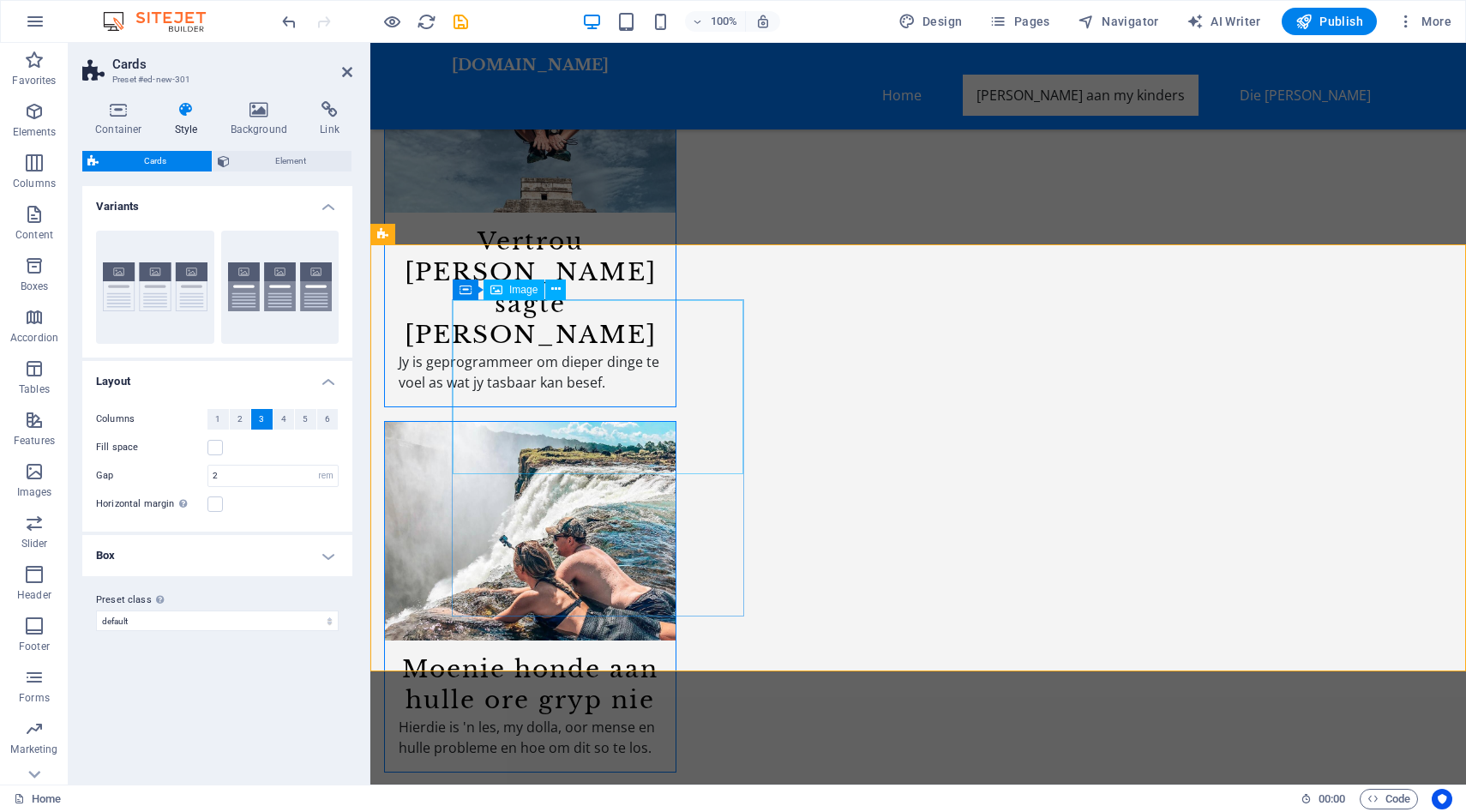
click at [516, 294] on span "Image" at bounding box center [523, 290] width 28 height 11
click at [512, 285] on span "Image" at bounding box center [523, 290] width 28 height 11
click at [512, 290] on span "Image" at bounding box center [523, 290] width 28 height 11
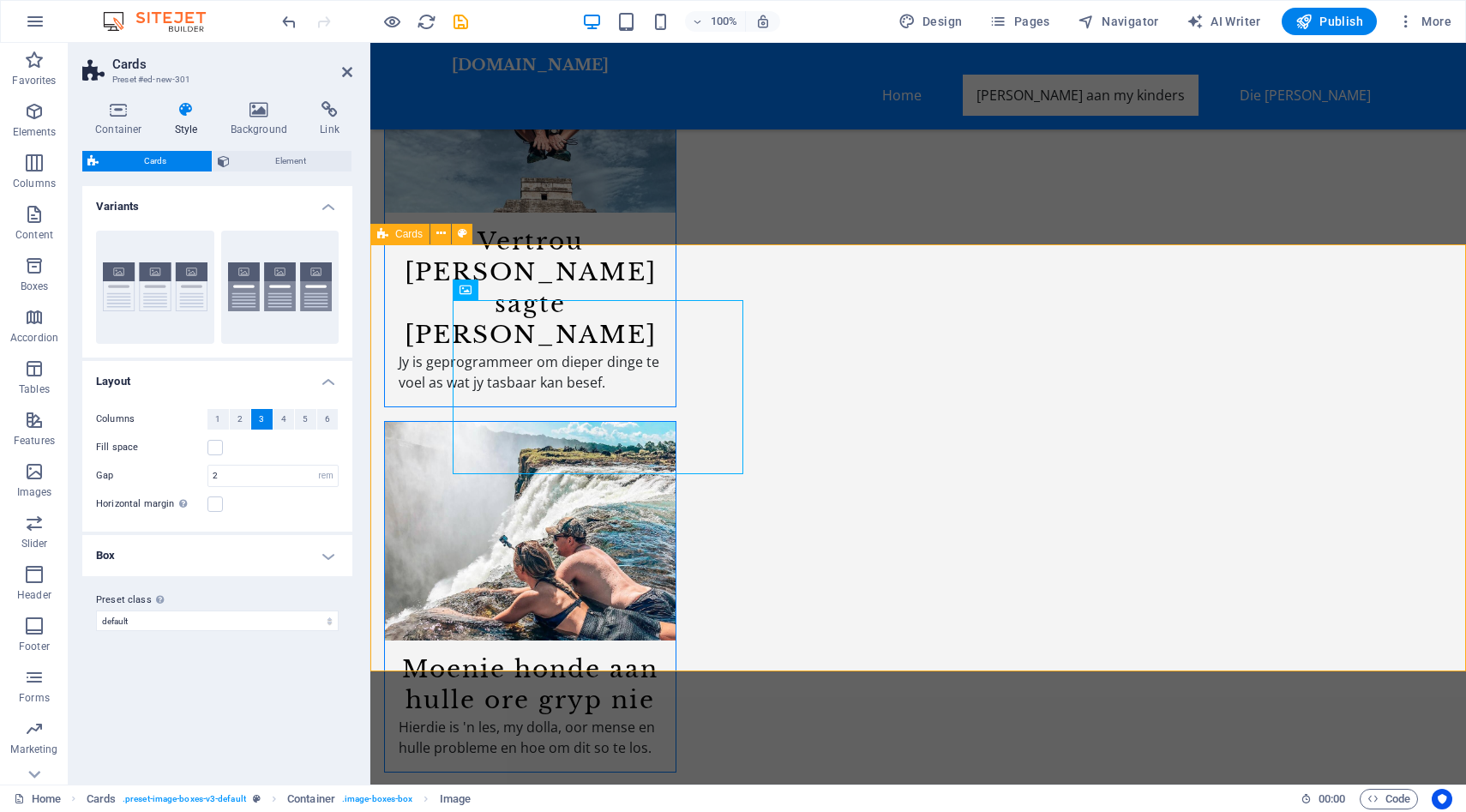
click at [1039, 22] on span "Pages" at bounding box center [1019, 21] width 60 height 17
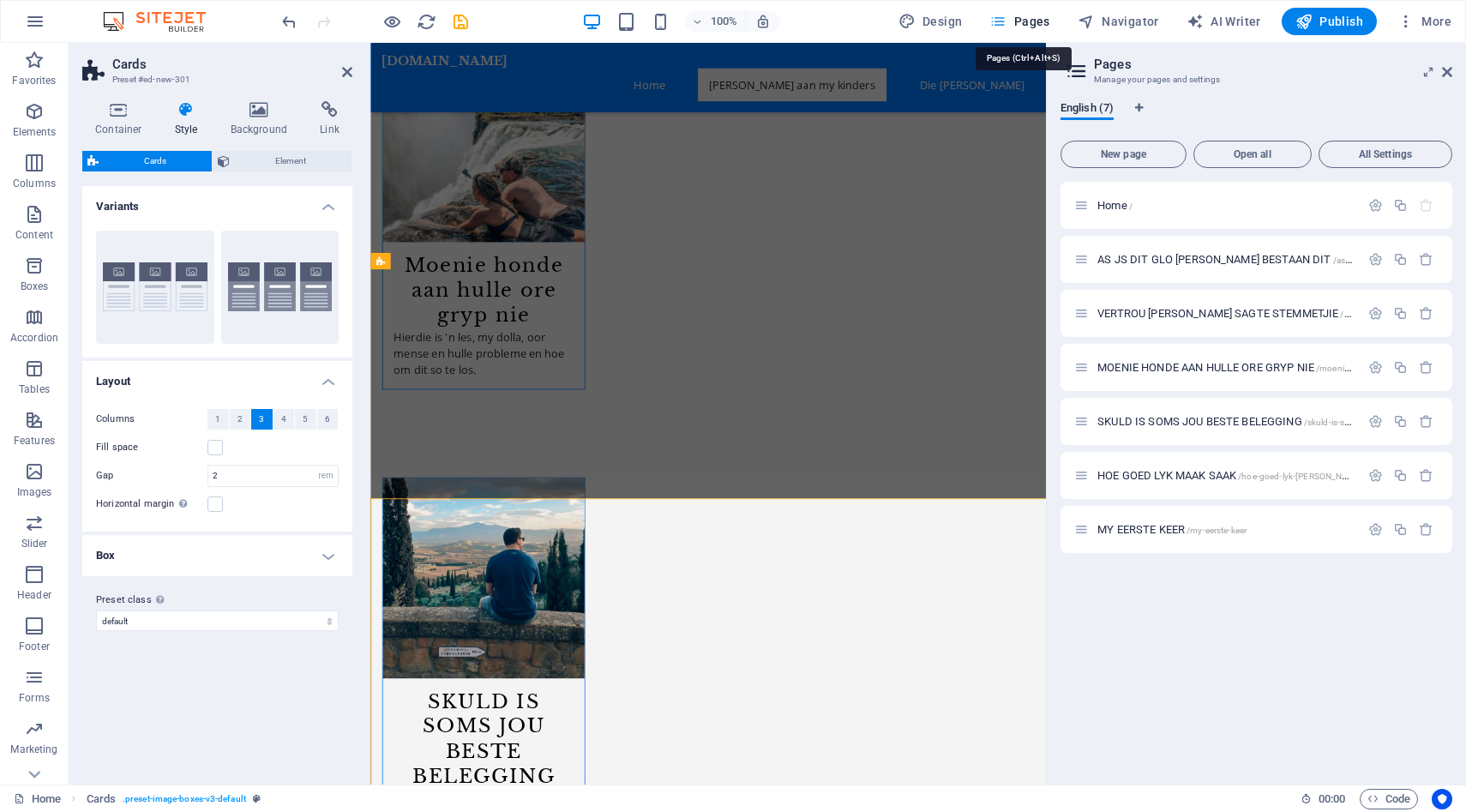
scroll to position [2803, 0]
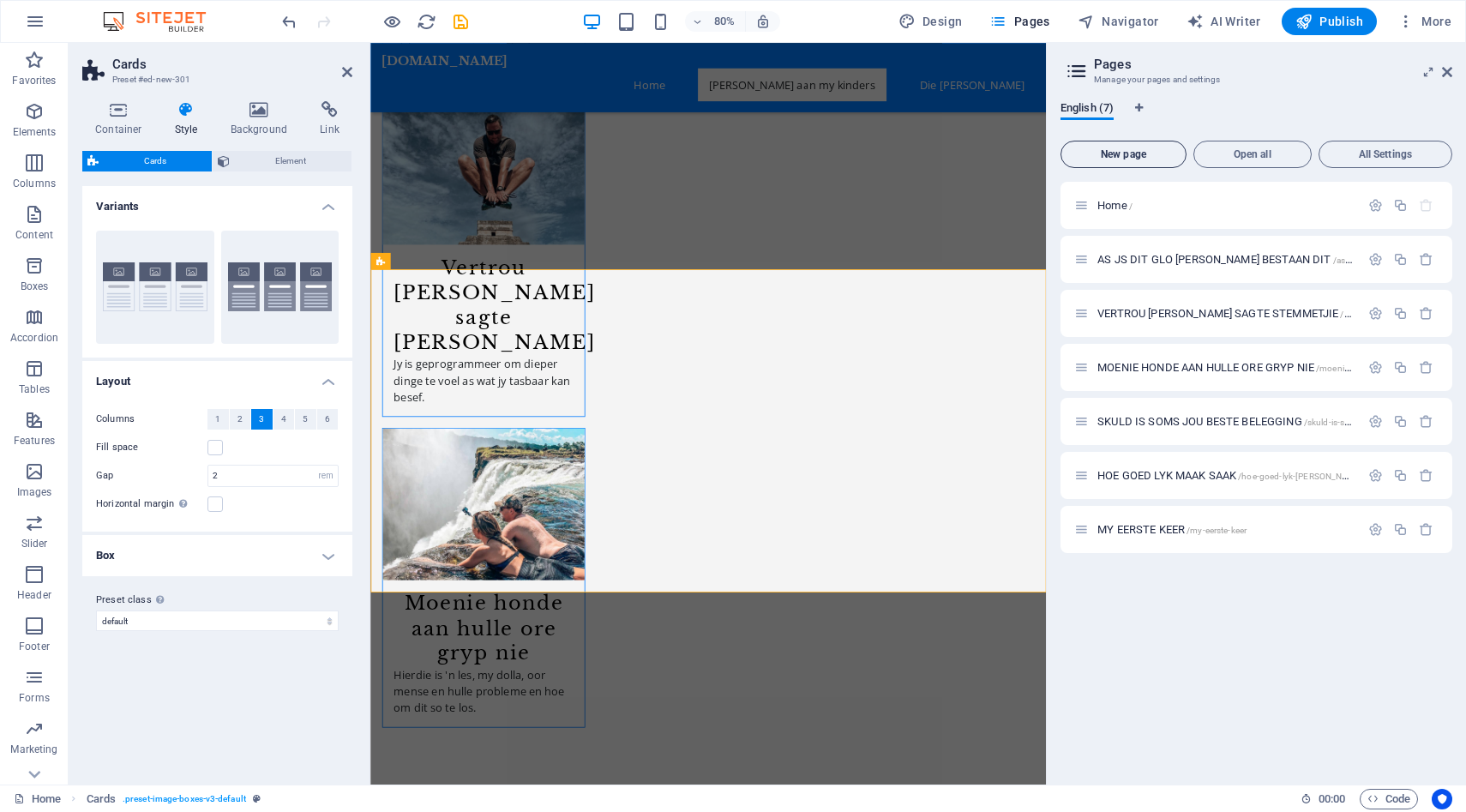
click at [1160, 154] on span "New page" at bounding box center [1124, 154] width 110 height 11
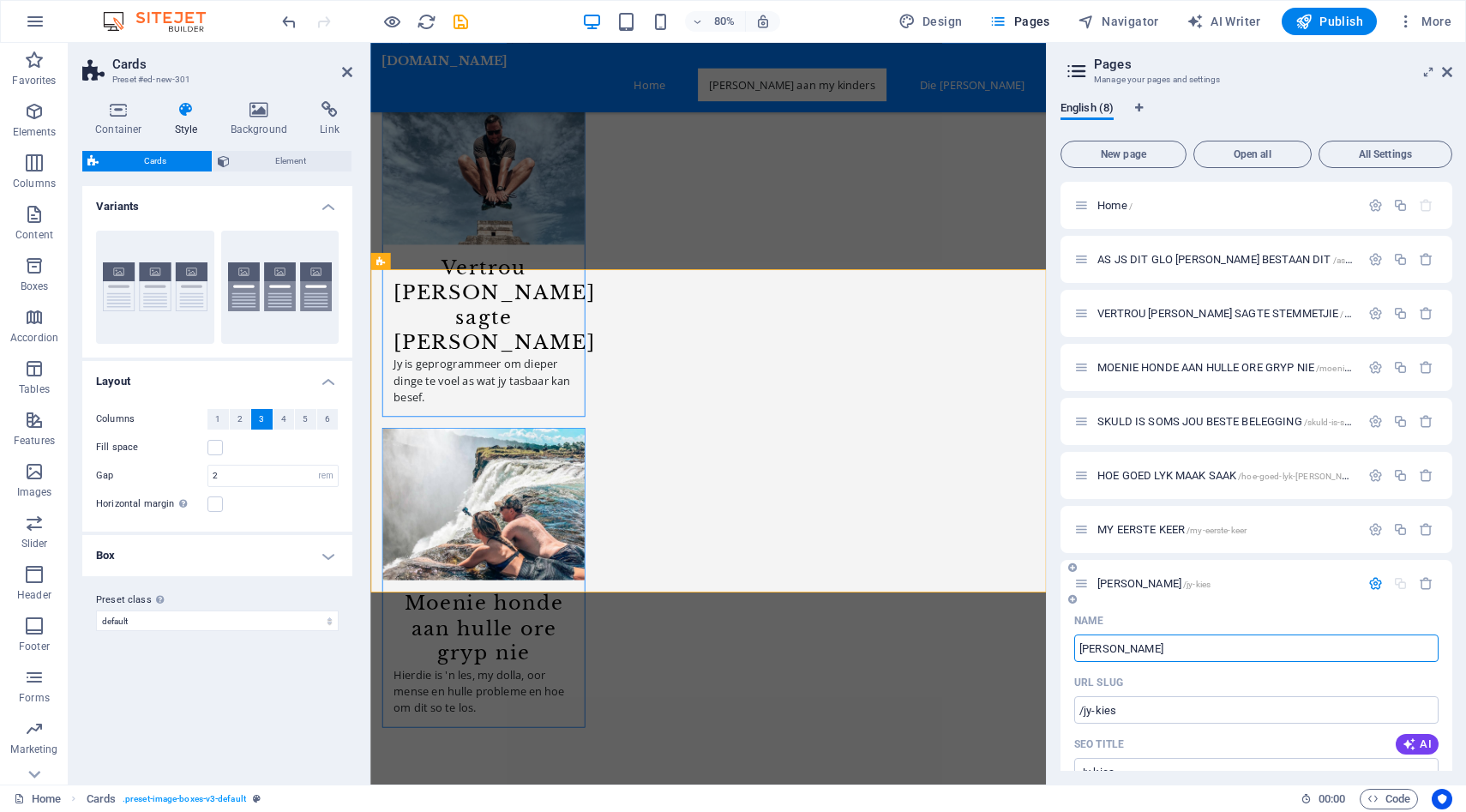
type input "[PERSON_NAME]"
type input "/jy-kies"
type input "[PERSON_NAME] J"
type input "/jy-kies-j"
type input "[PERSON_NAME] SELF HOE [PERSON_NAME] STINK"
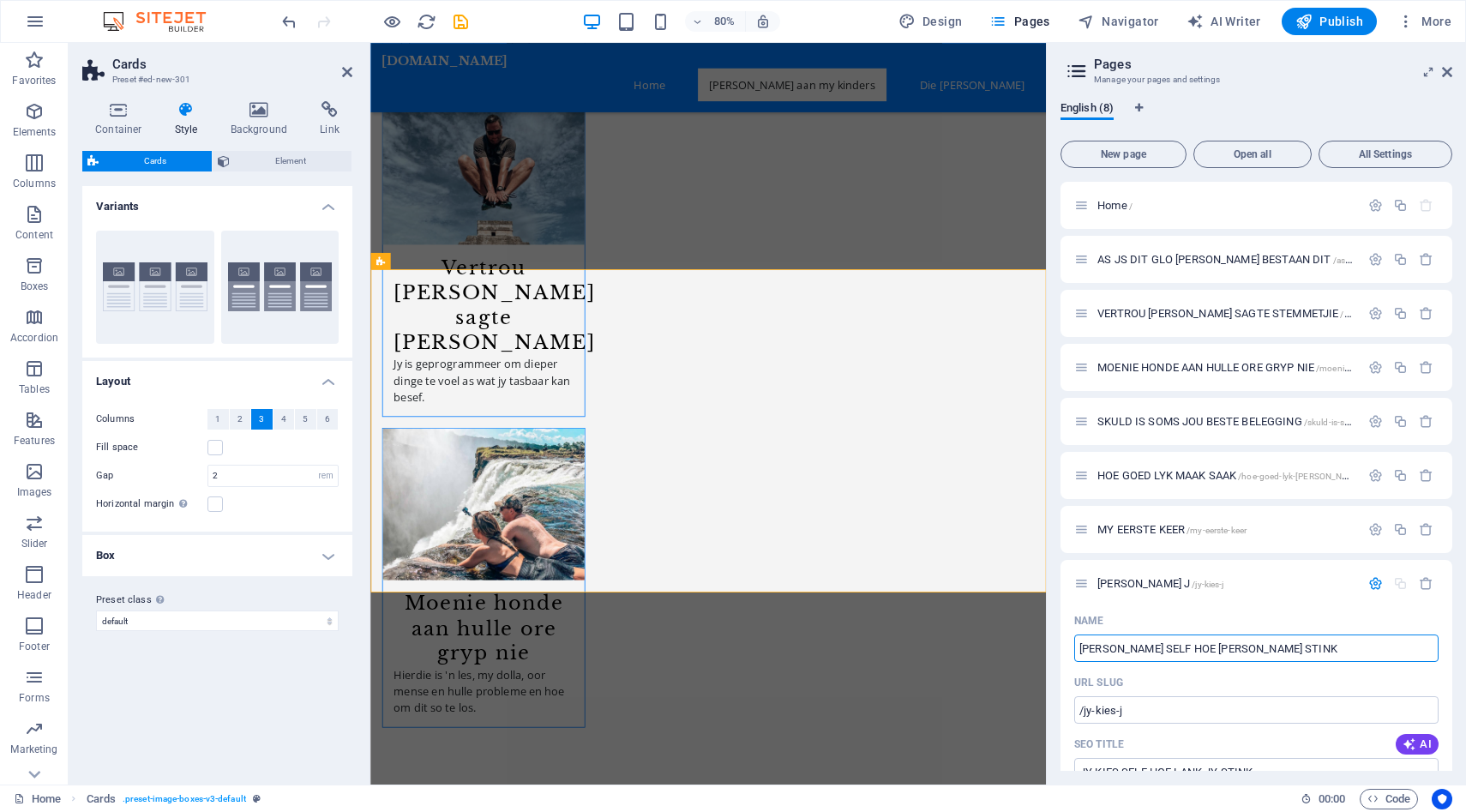
type input "/jy-kies-self-hoe-lank-jy-stink"
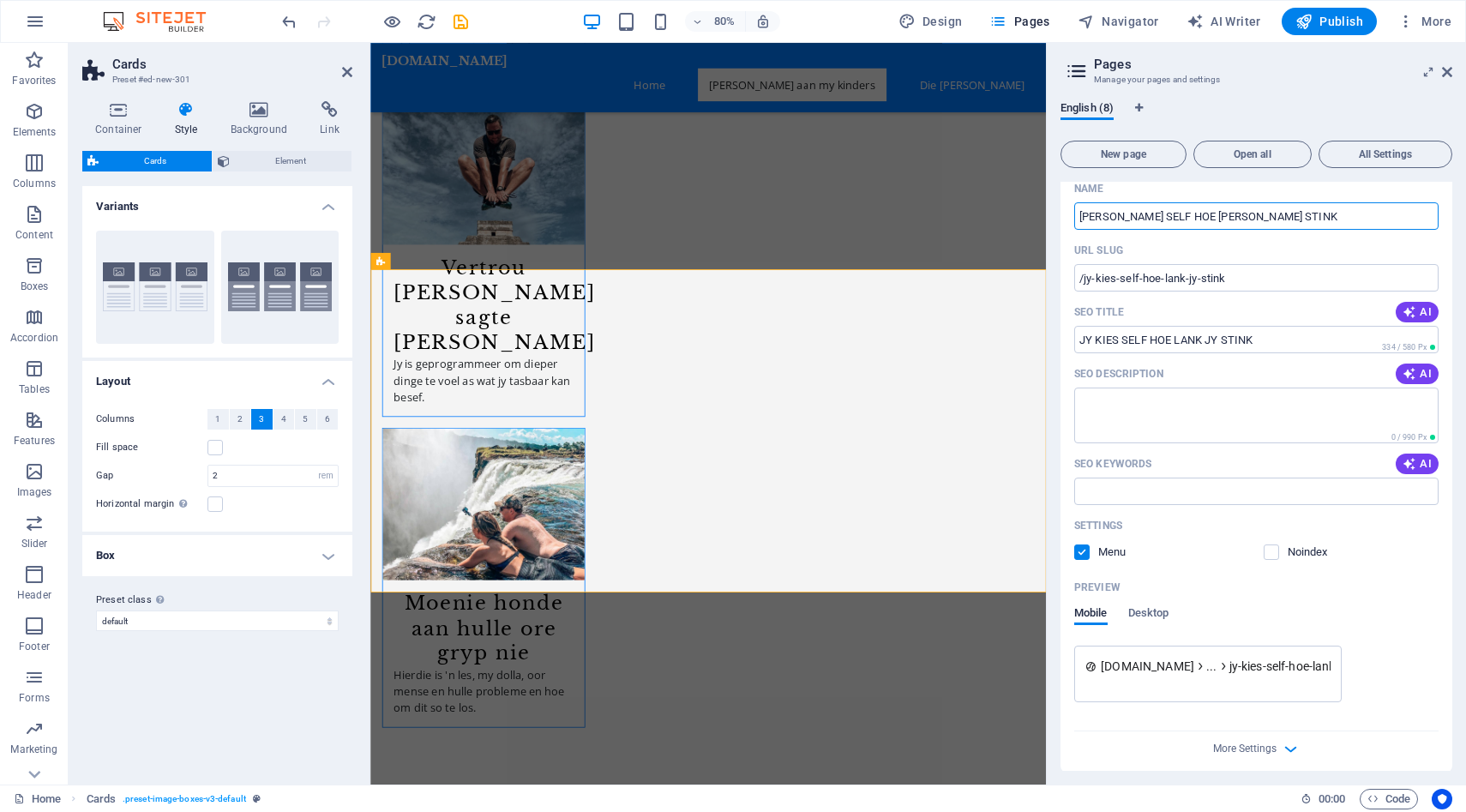
scroll to position [439, 0]
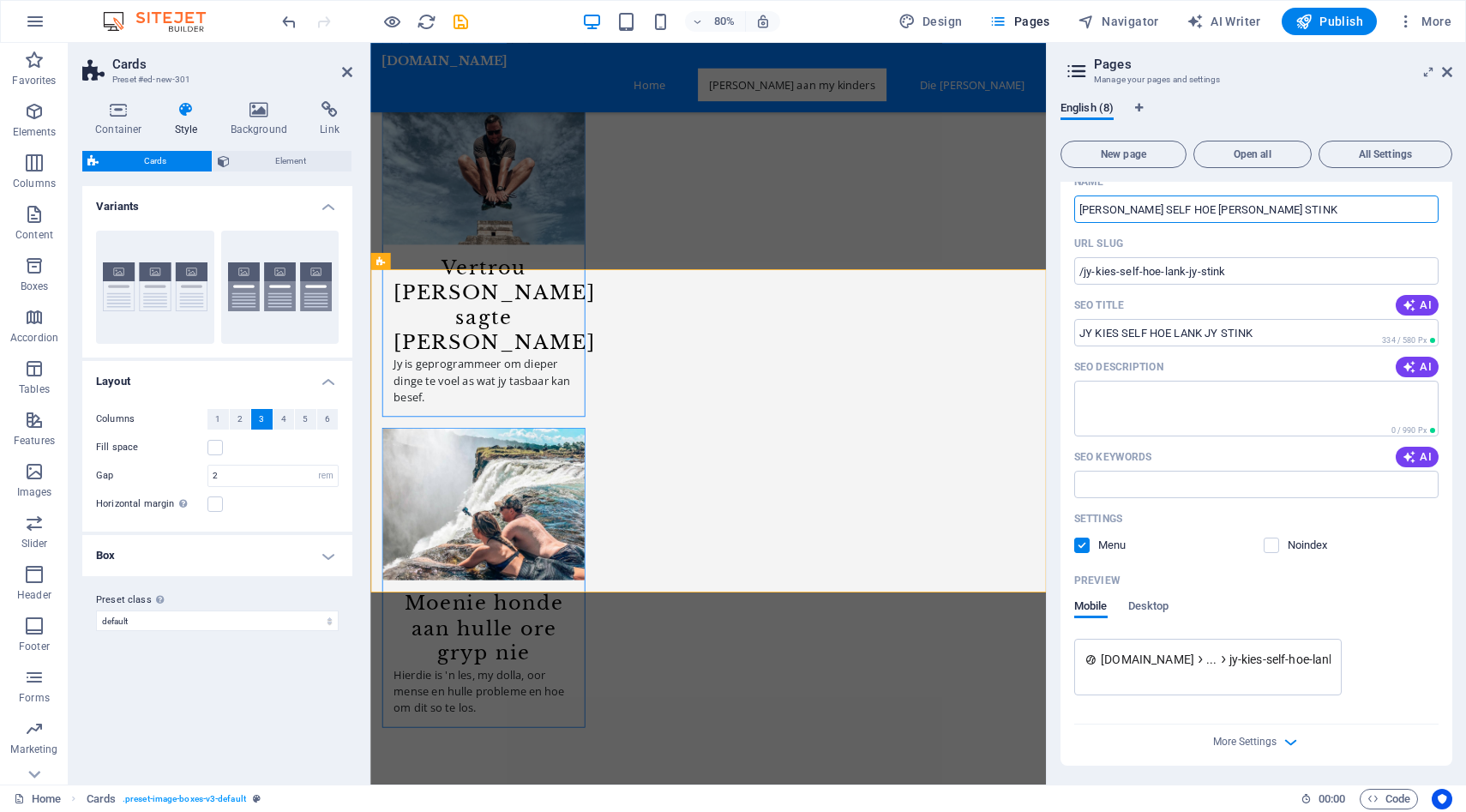
type input "[PERSON_NAME] SELF HOE [PERSON_NAME] STINK"
click at [1383, 603] on div "Mobile Desktop" at bounding box center [1257, 616] width 364 height 33
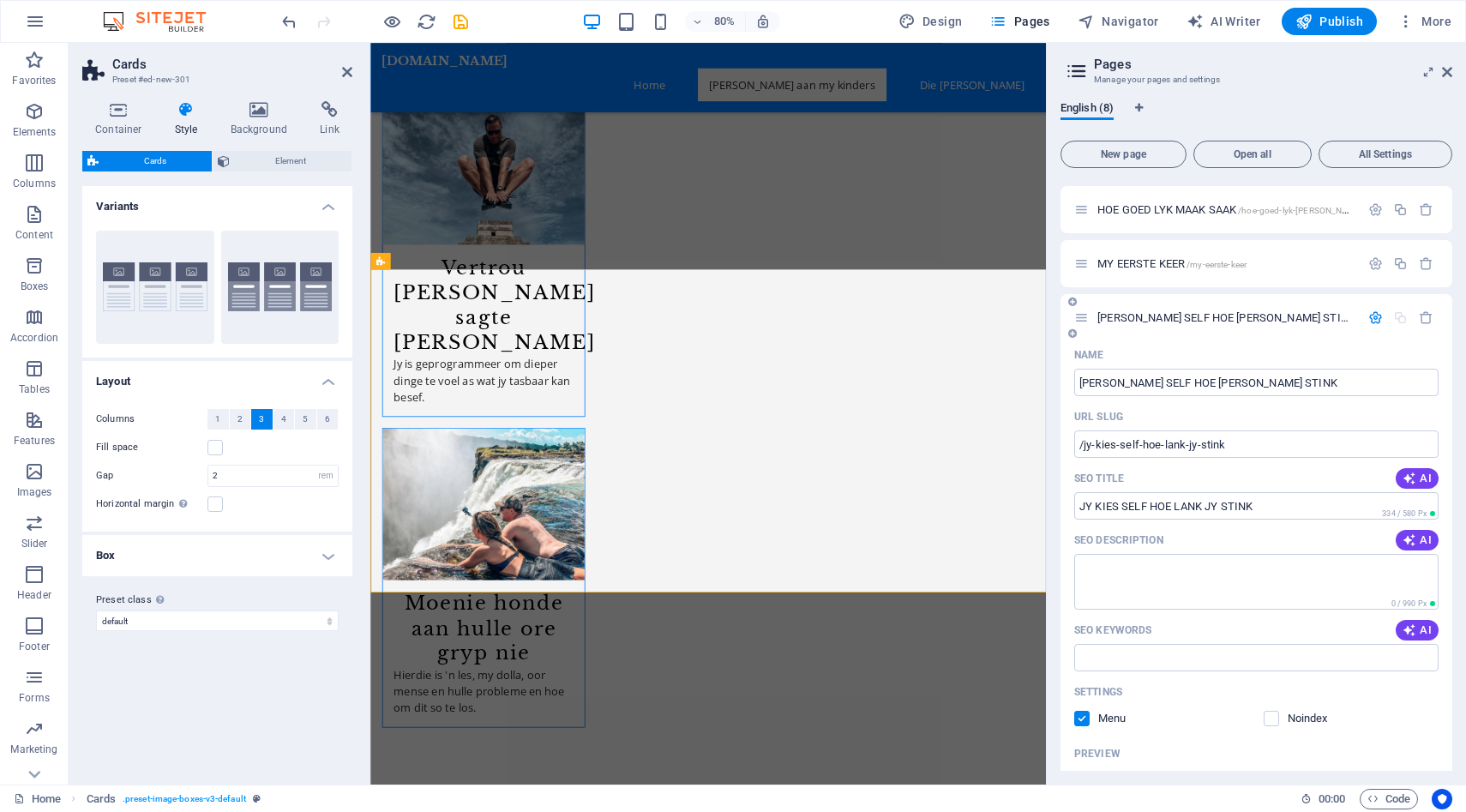
click at [1193, 316] on span "[PERSON_NAME] SELF HOE [PERSON_NAME] STINK /jy-kies-self-hoe-lank-jy-stink" at bounding box center [1282, 317] width 369 height 13
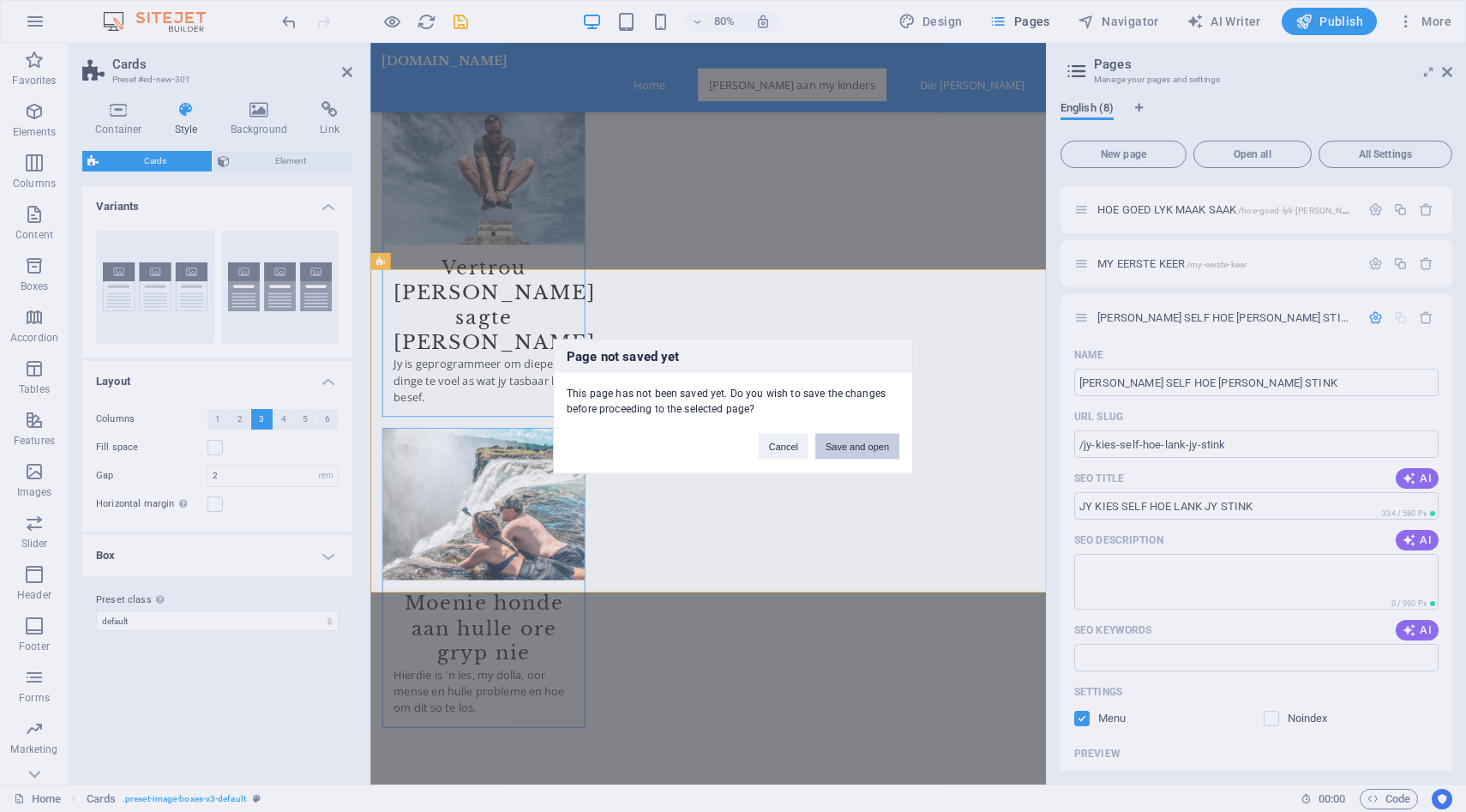
click at [868, 443] on button "Save and open" at bounding box center [858, 446] width 84 height 26
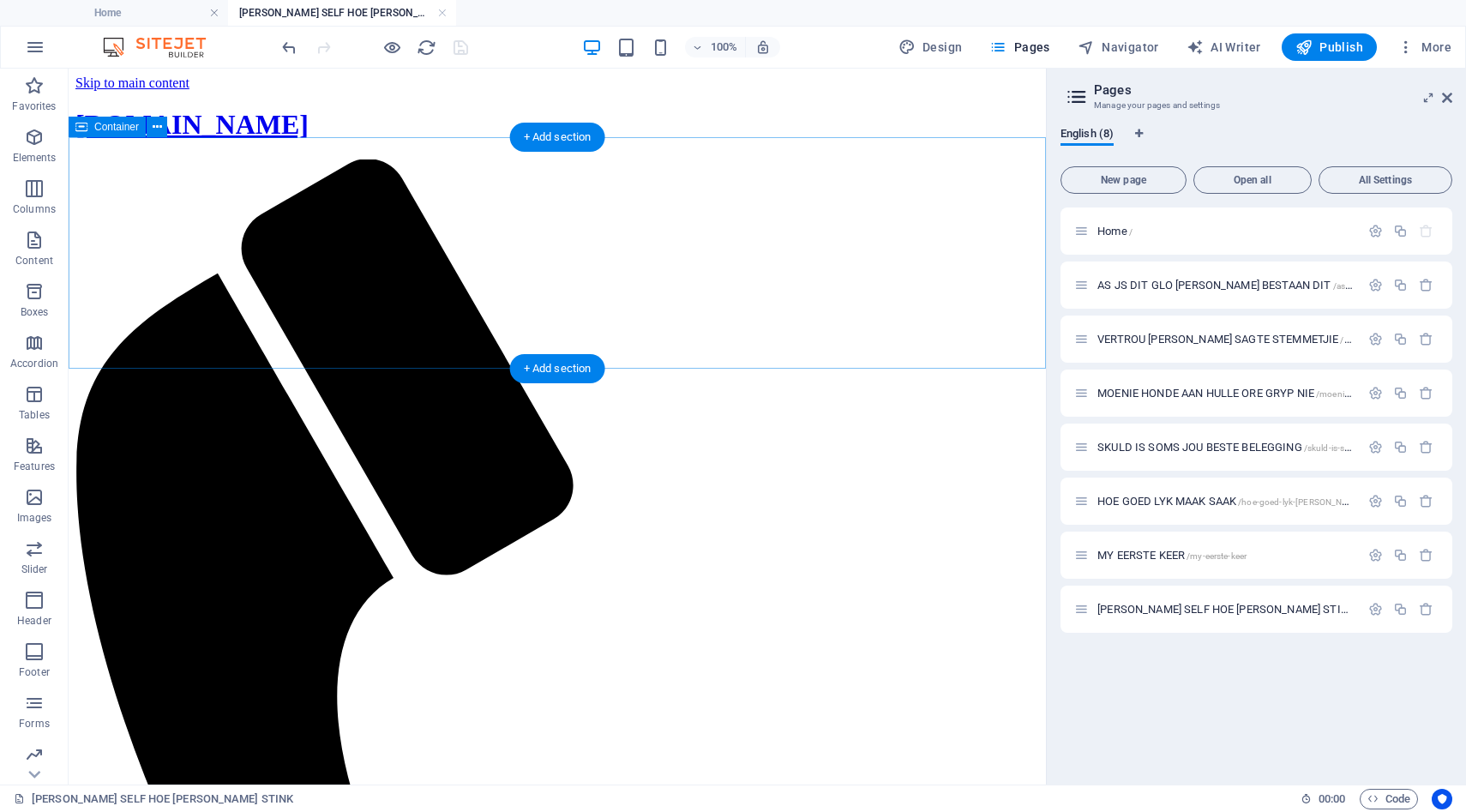
scroll to position [0, 0]
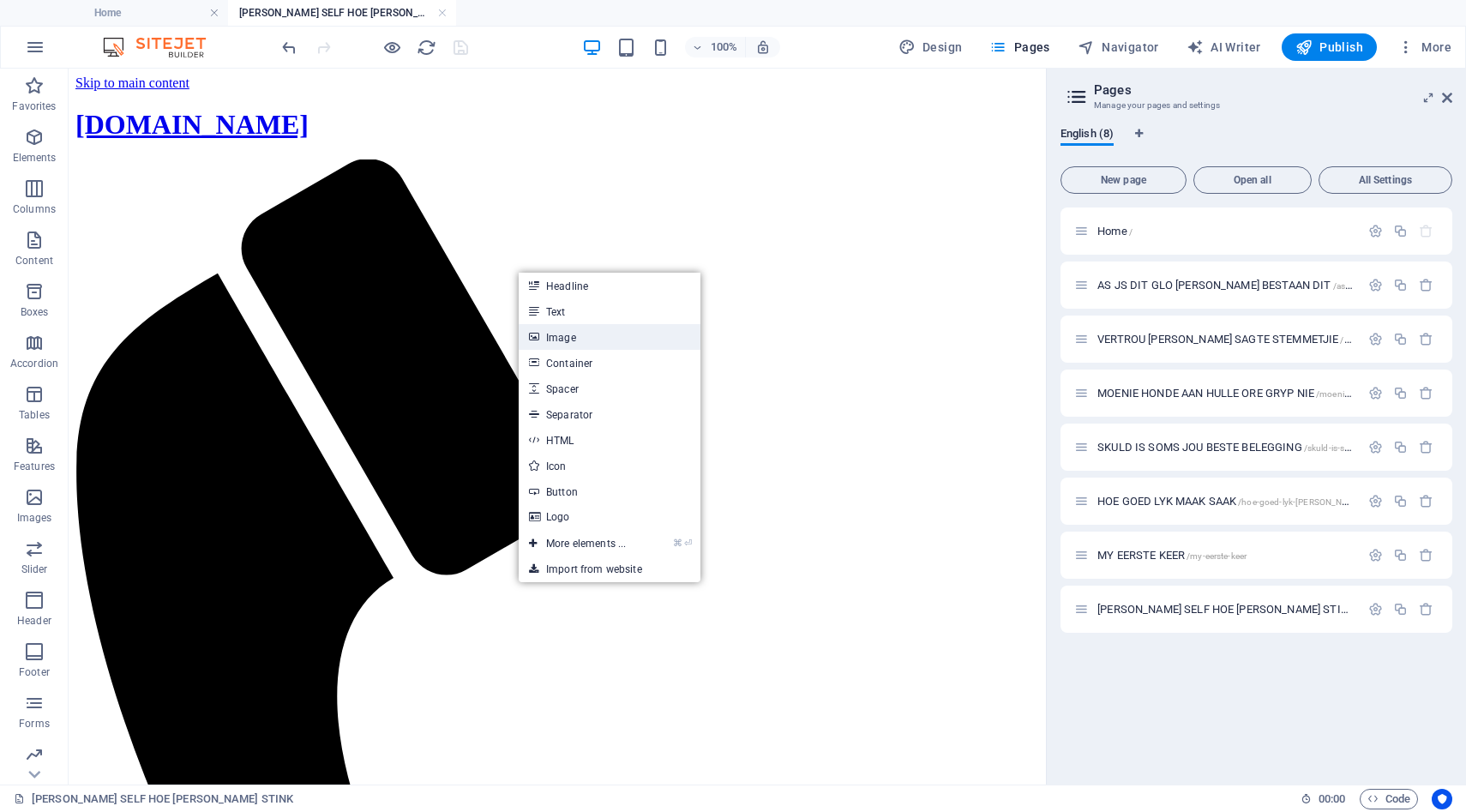
click at [564, 329] on link "Image" at bounding box center [609, 337] width 182 height 26
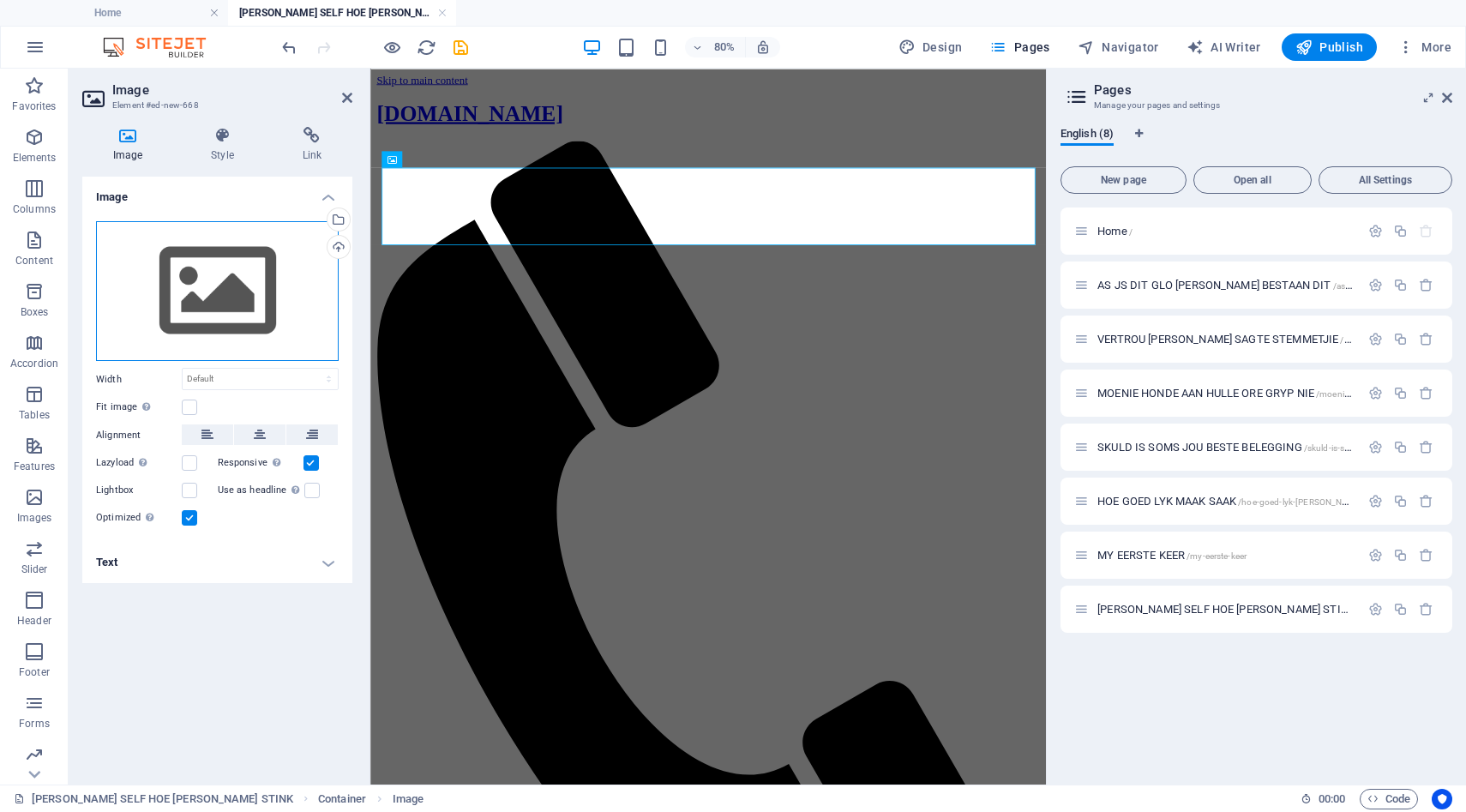
click at [213, 271] on div "Drag files here, click to choose files or select files from Files or our free s…" at bounding box center [217, 291] width 242 height 141
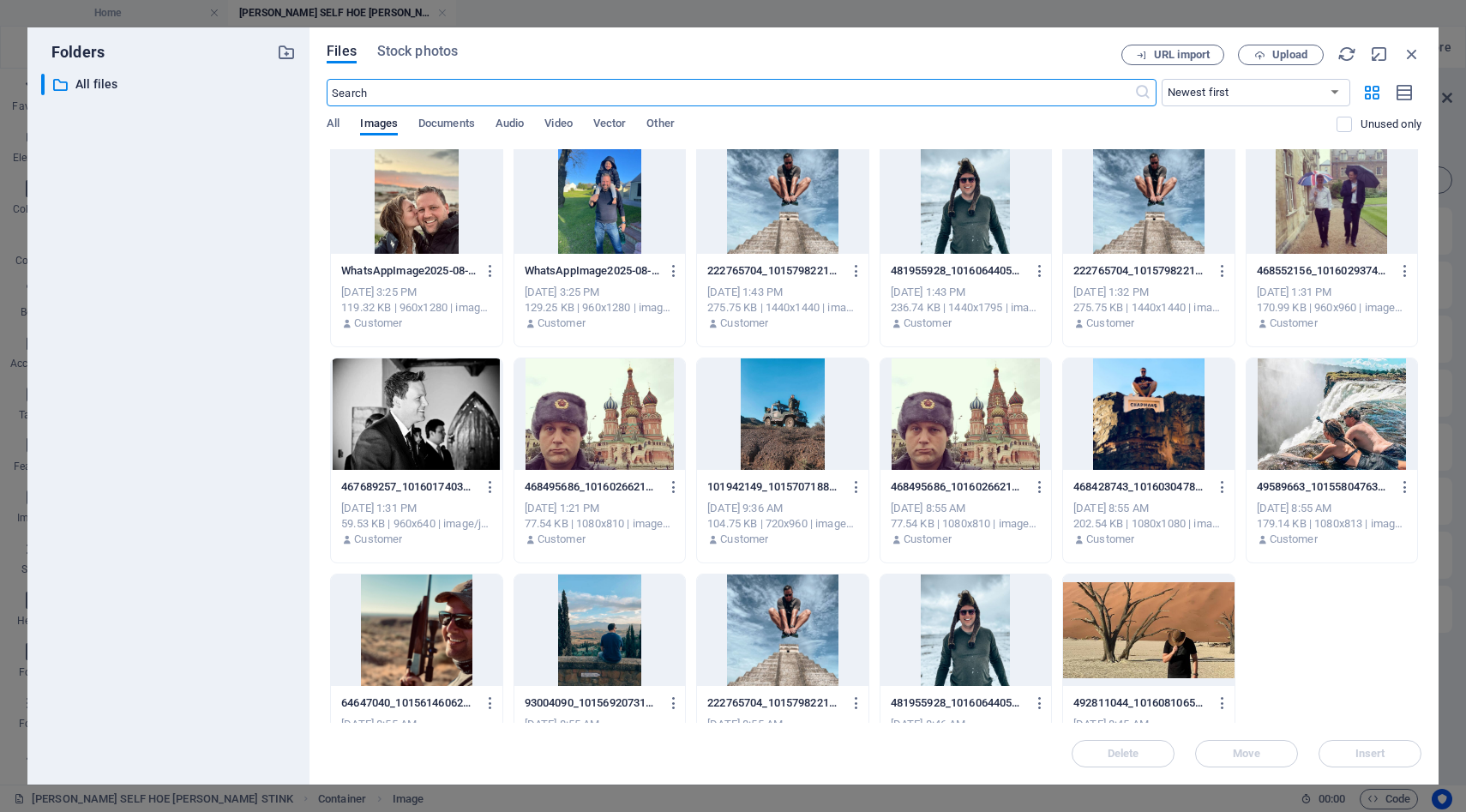
scroll to position [496, 0]
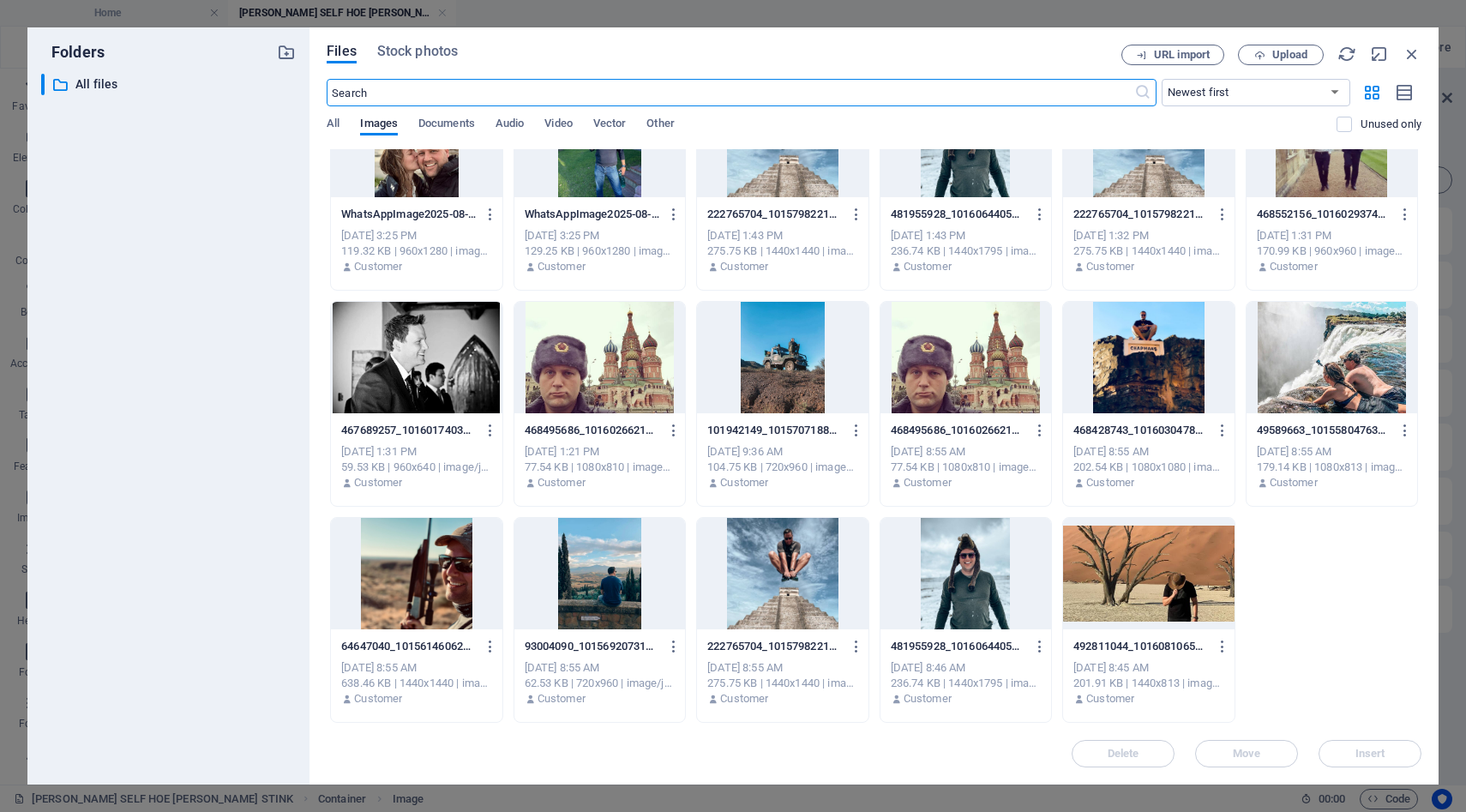
click at [596, 359] on div at bounding box center [600, 358] width 171 height 111
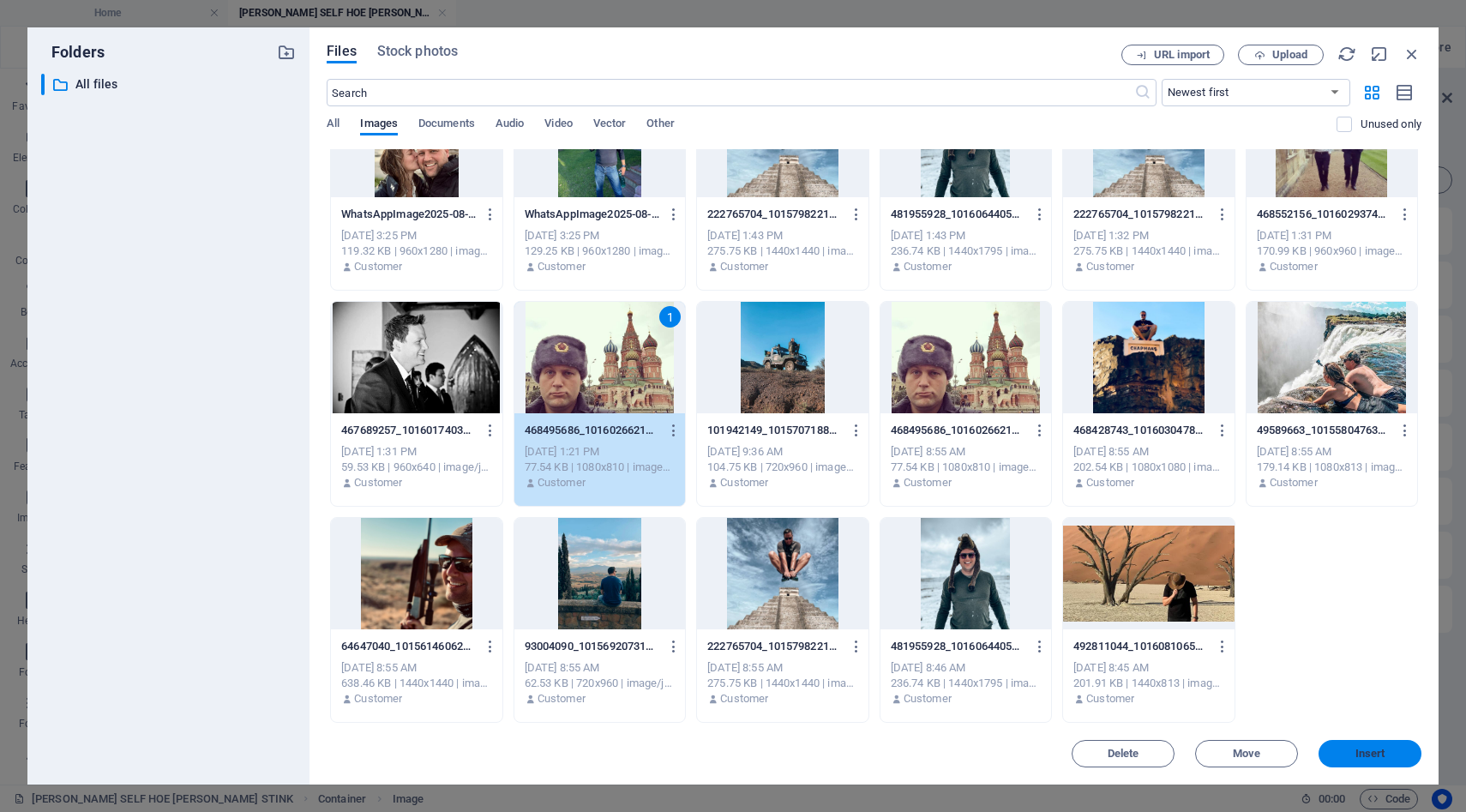
click at [1358, 758] on span "Insert" at bounding box center [1370, 754] width 30 height 11
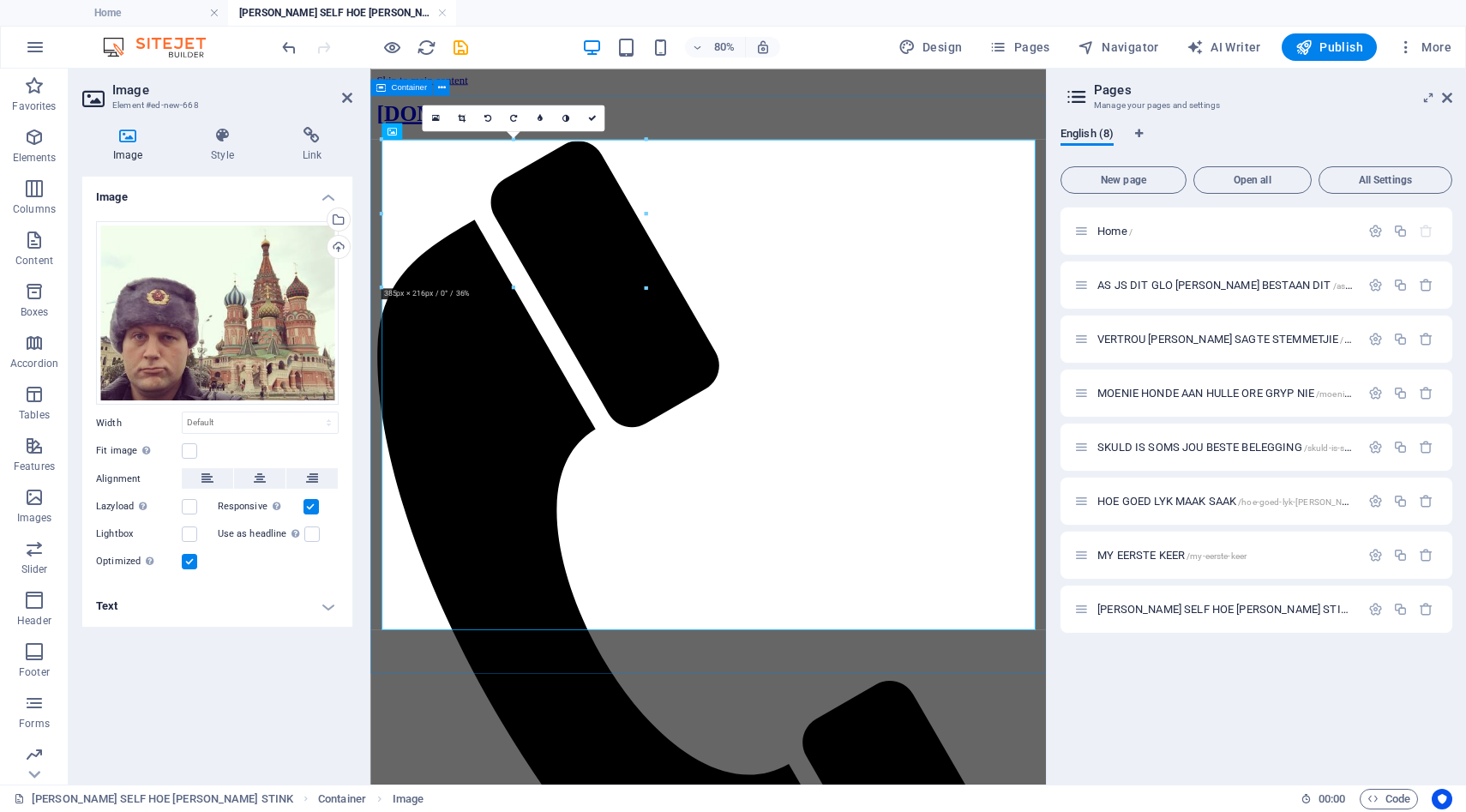
scroll to position [127, 0]
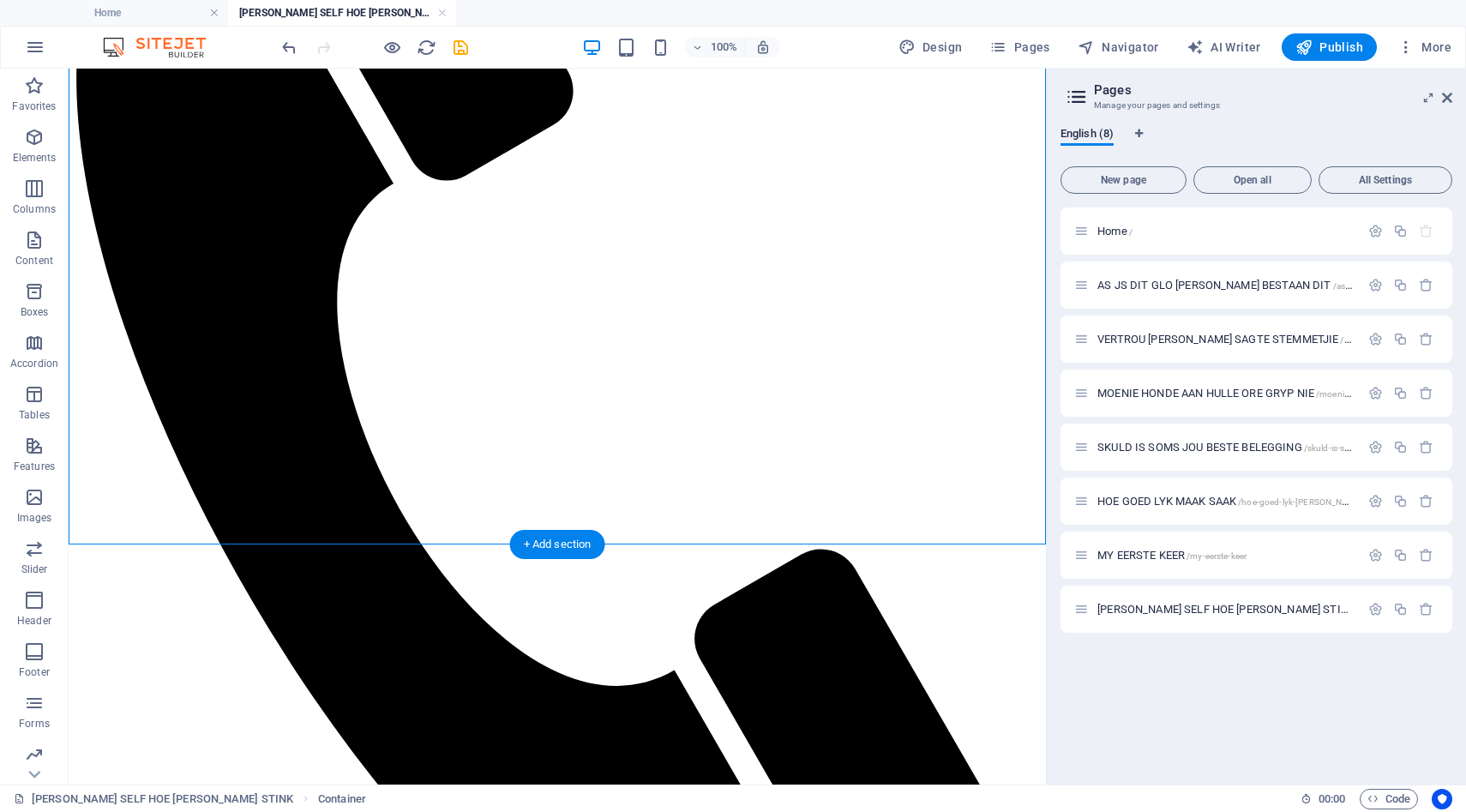
scroll to position [402, 0]
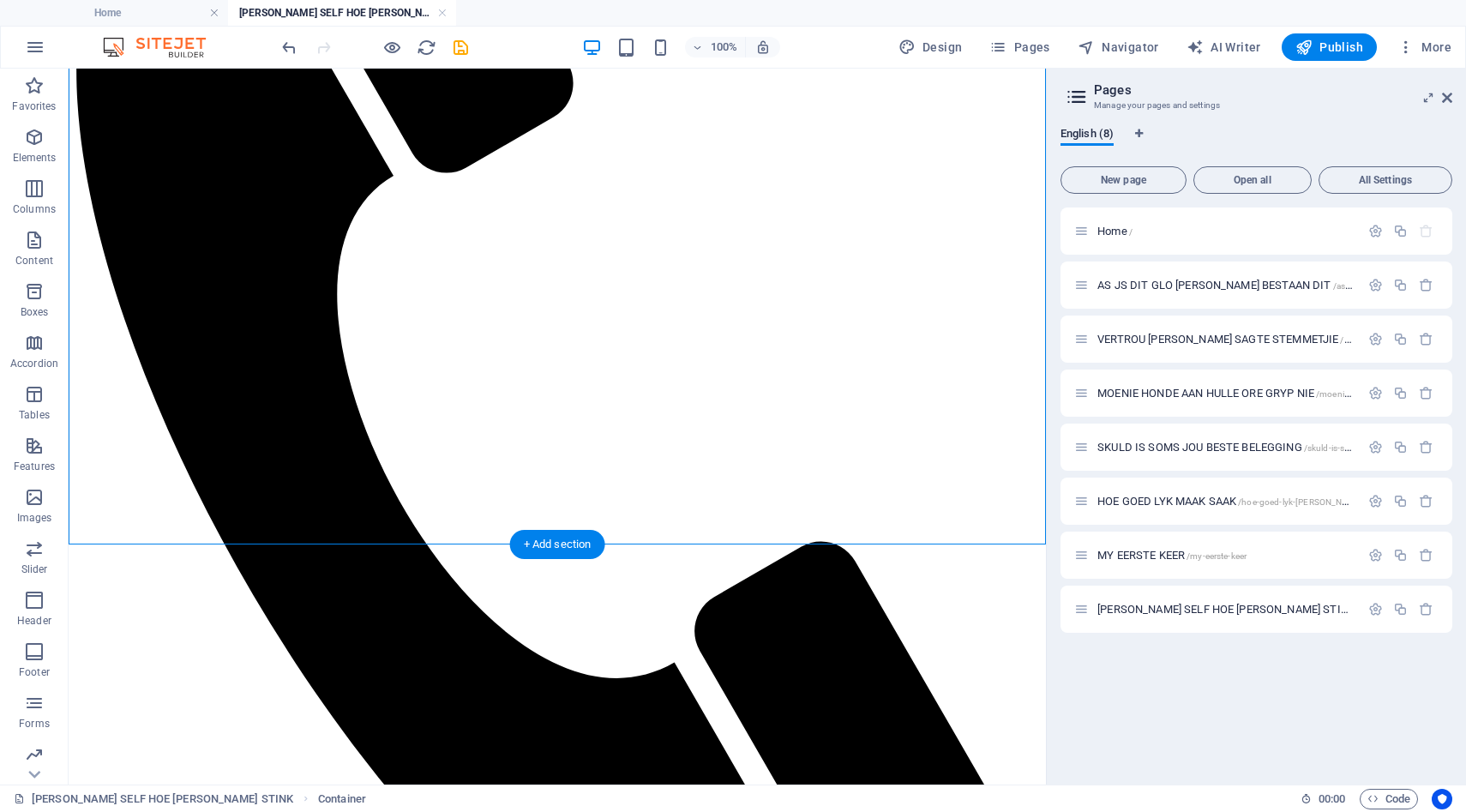
click at [562, 548] on div "+ Add section" at bounding box center [558, 545] width 95 height 29
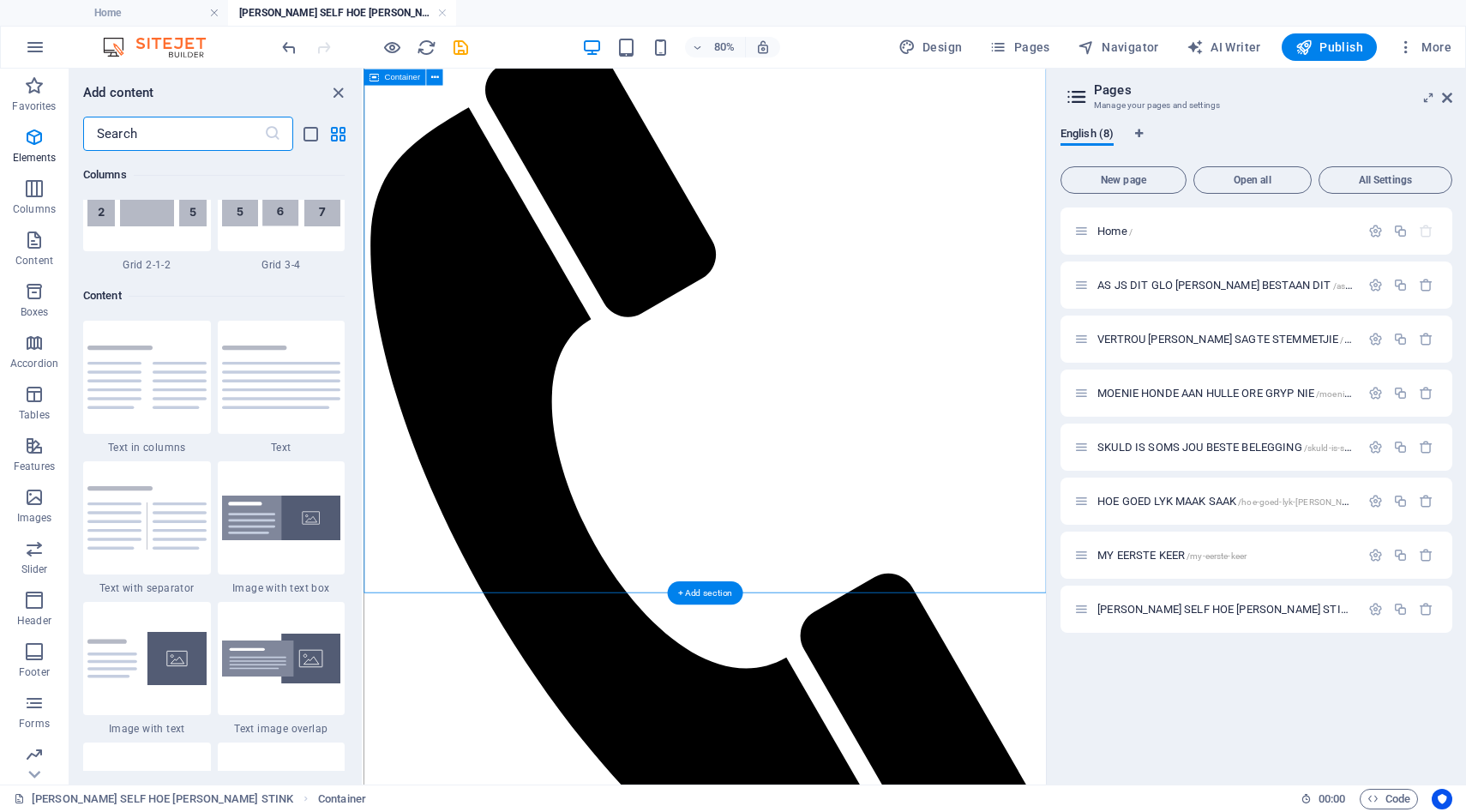
scroll to position [3000, 0]
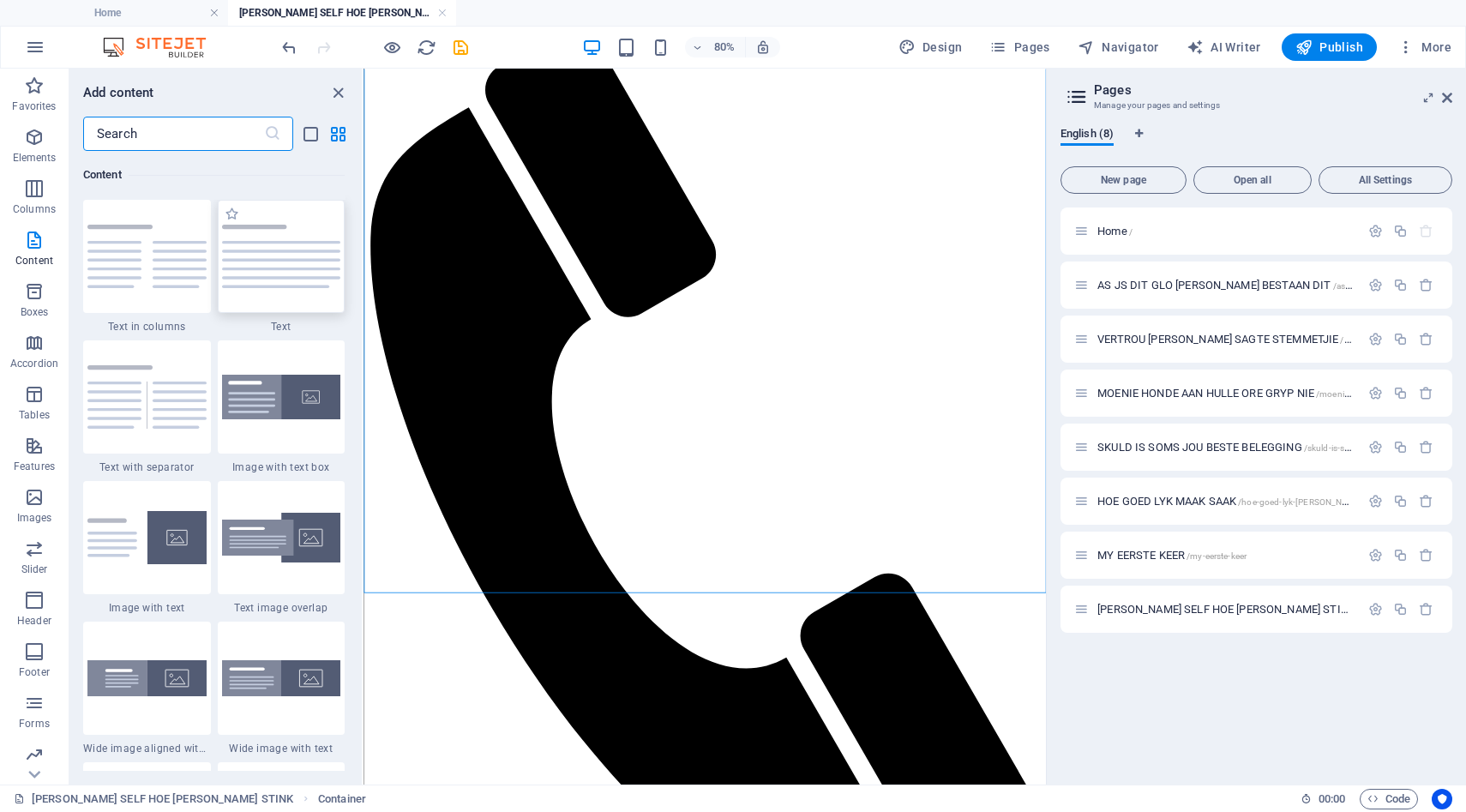
drag, startPoint x: 311, startPoint y: 262, endPoint x: 336, endPoint y: 545, distance: 284.1
click at [311, 262] on img at bounding box center [281, 256] width 119 height 63
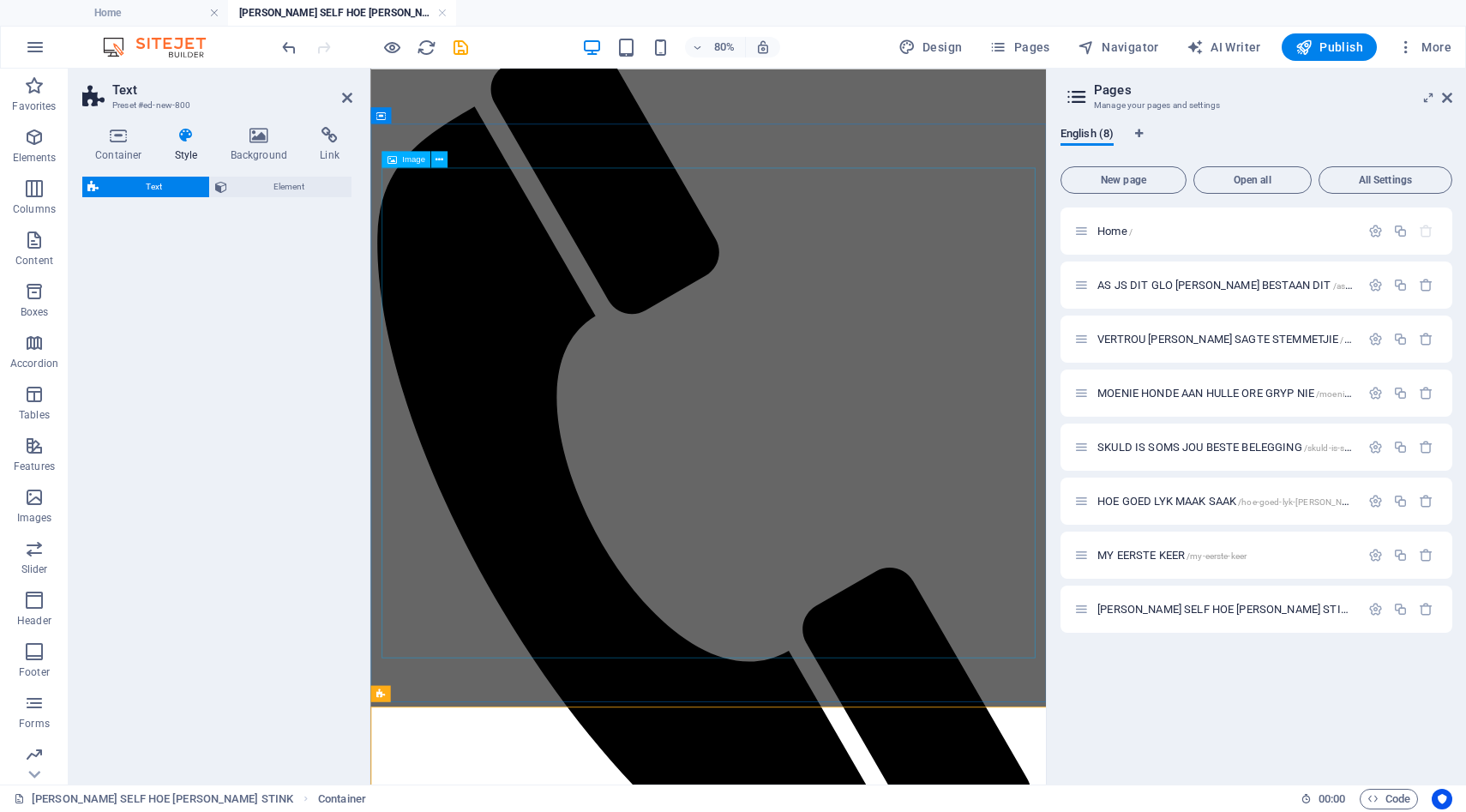
select select "preset-text-v2-default"
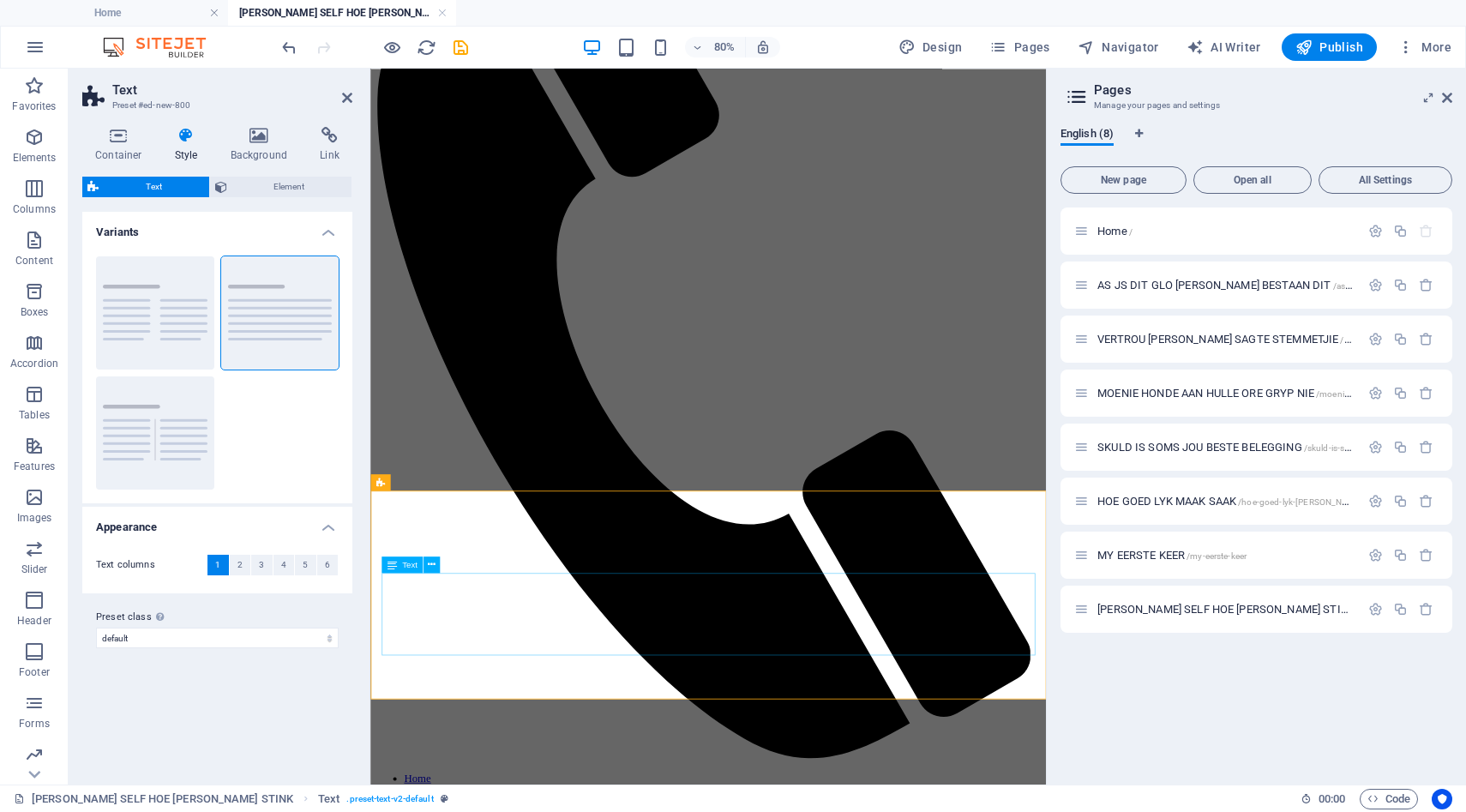
scroll to position [353, 0]
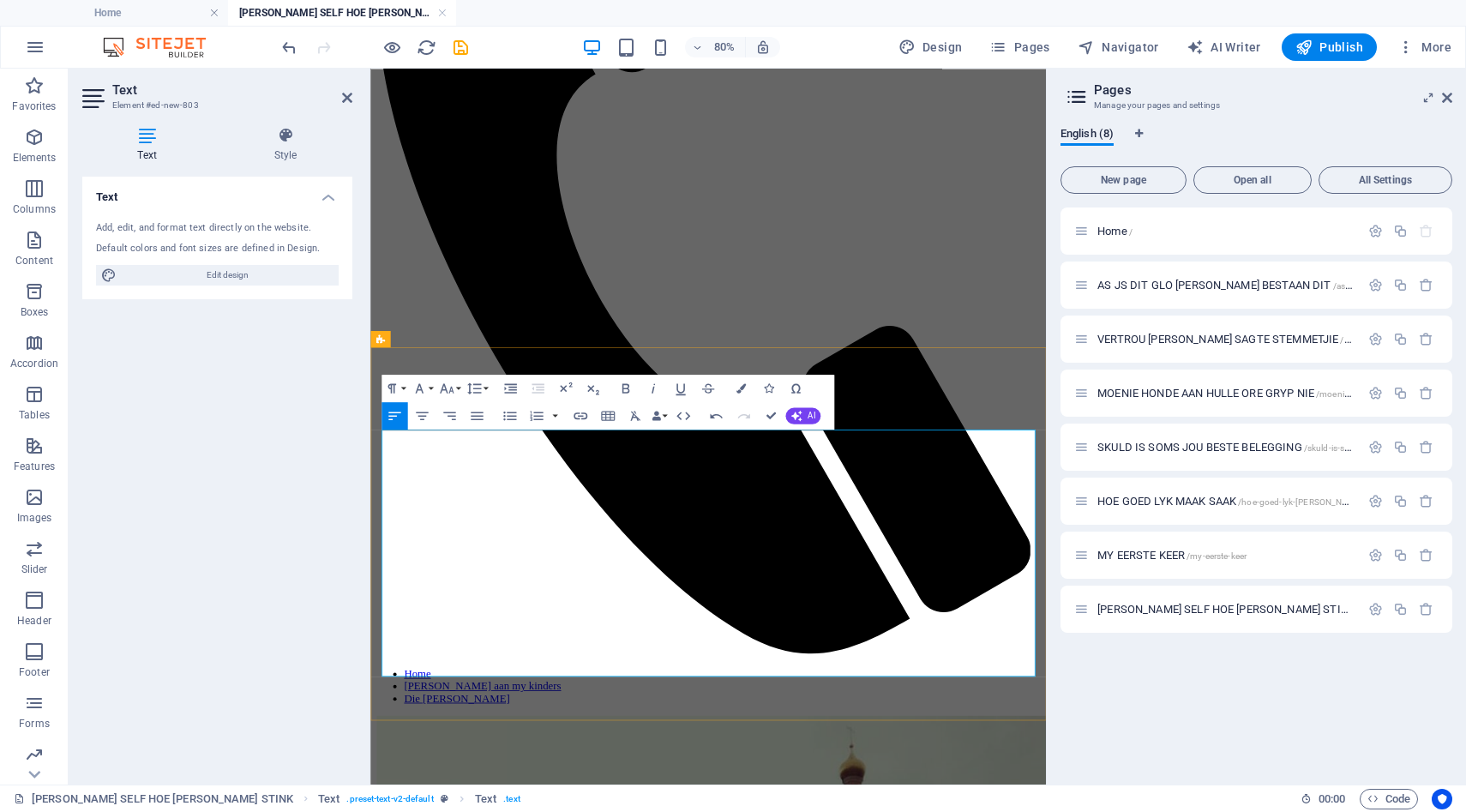
scroll to position [446, 0]
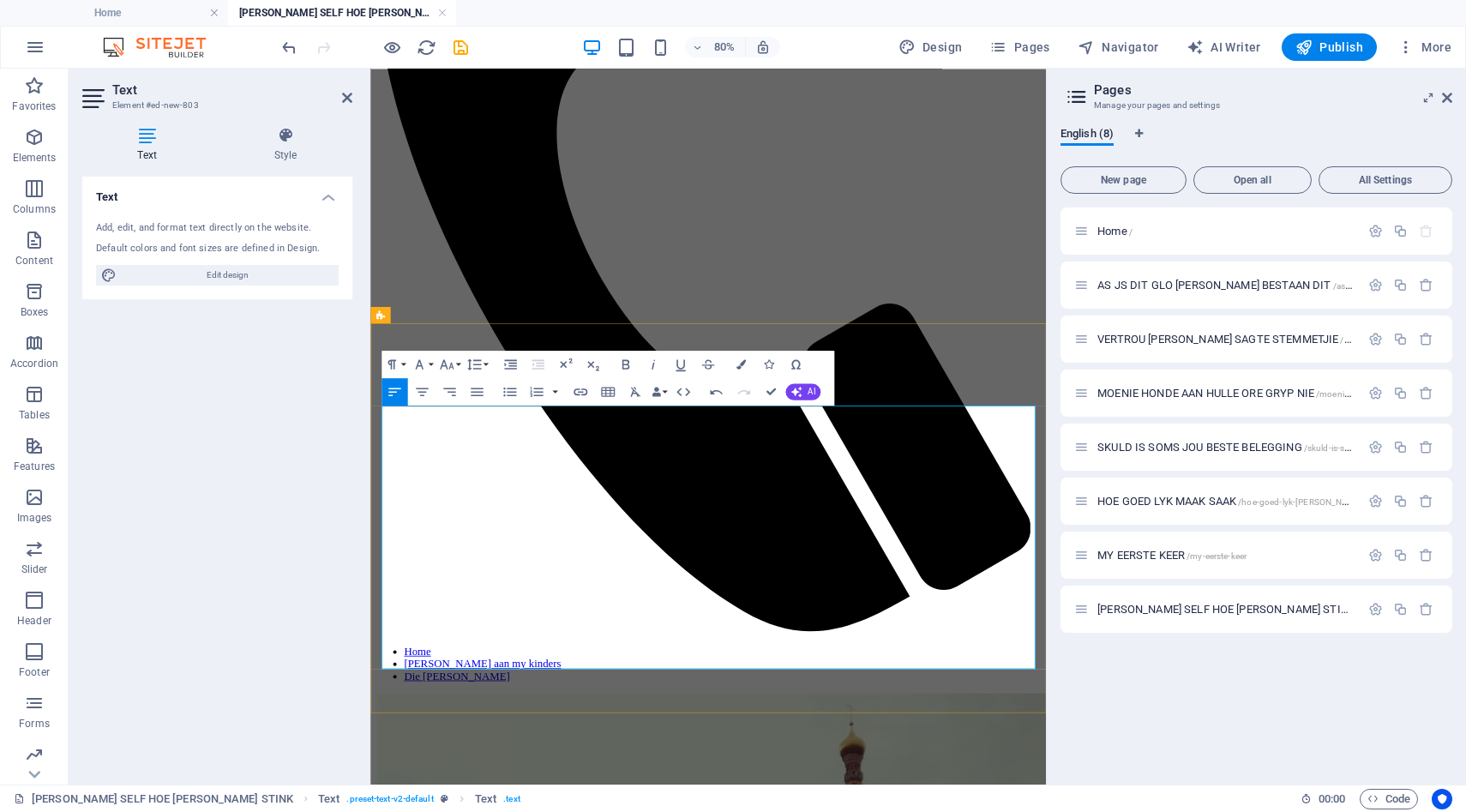
scroll to position [473, 0]
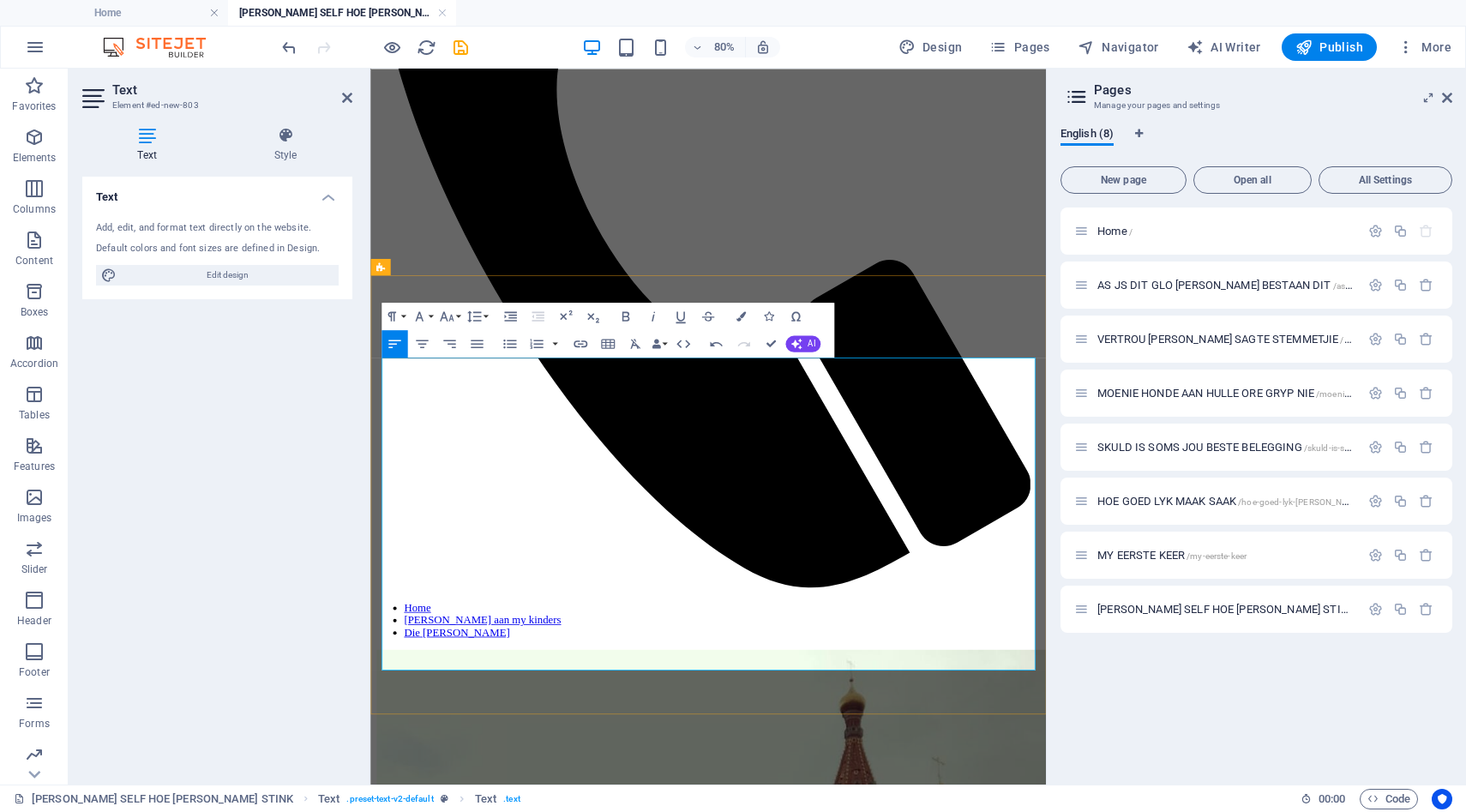
scroll to position [547, 0]
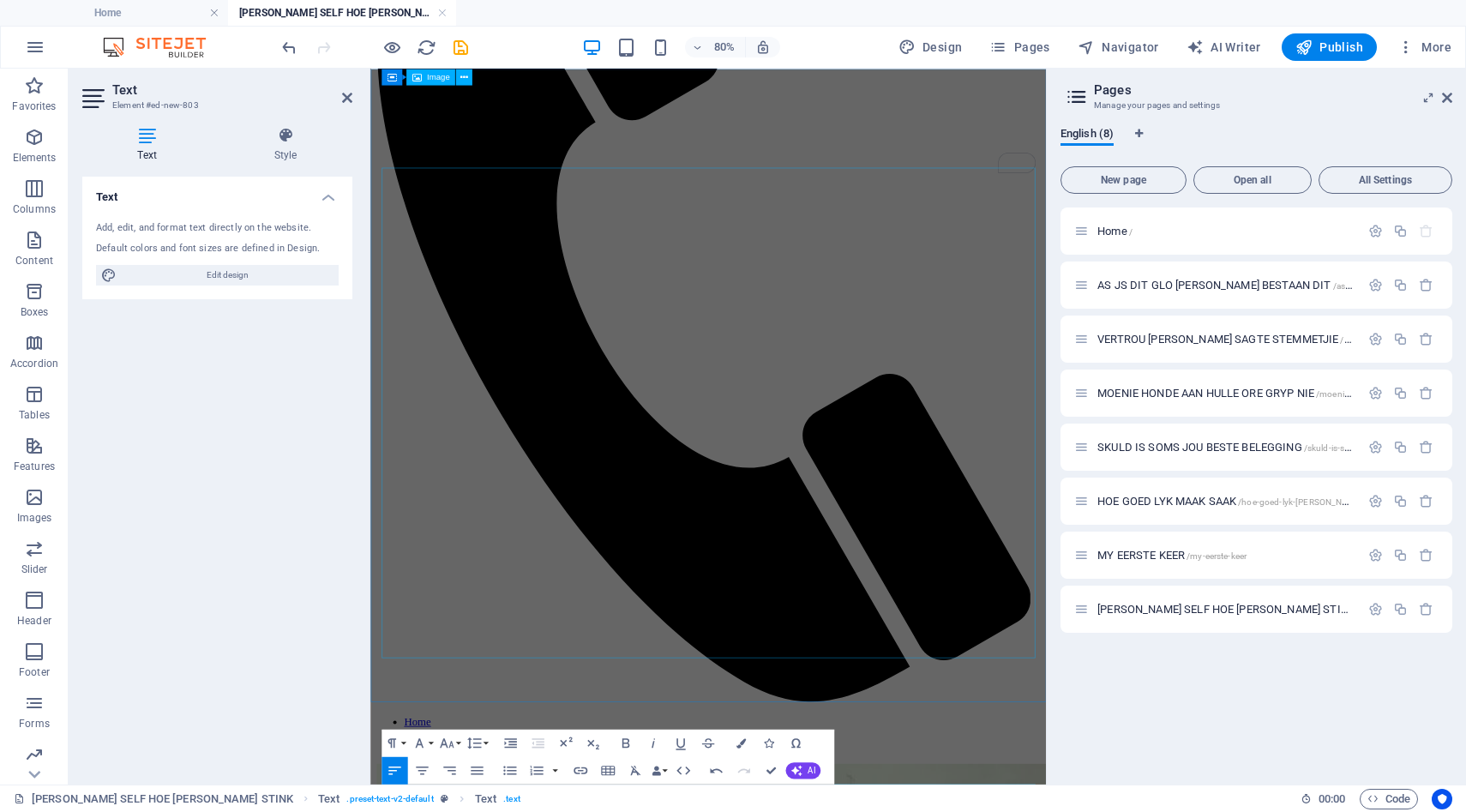
scroll to position [0, 0]
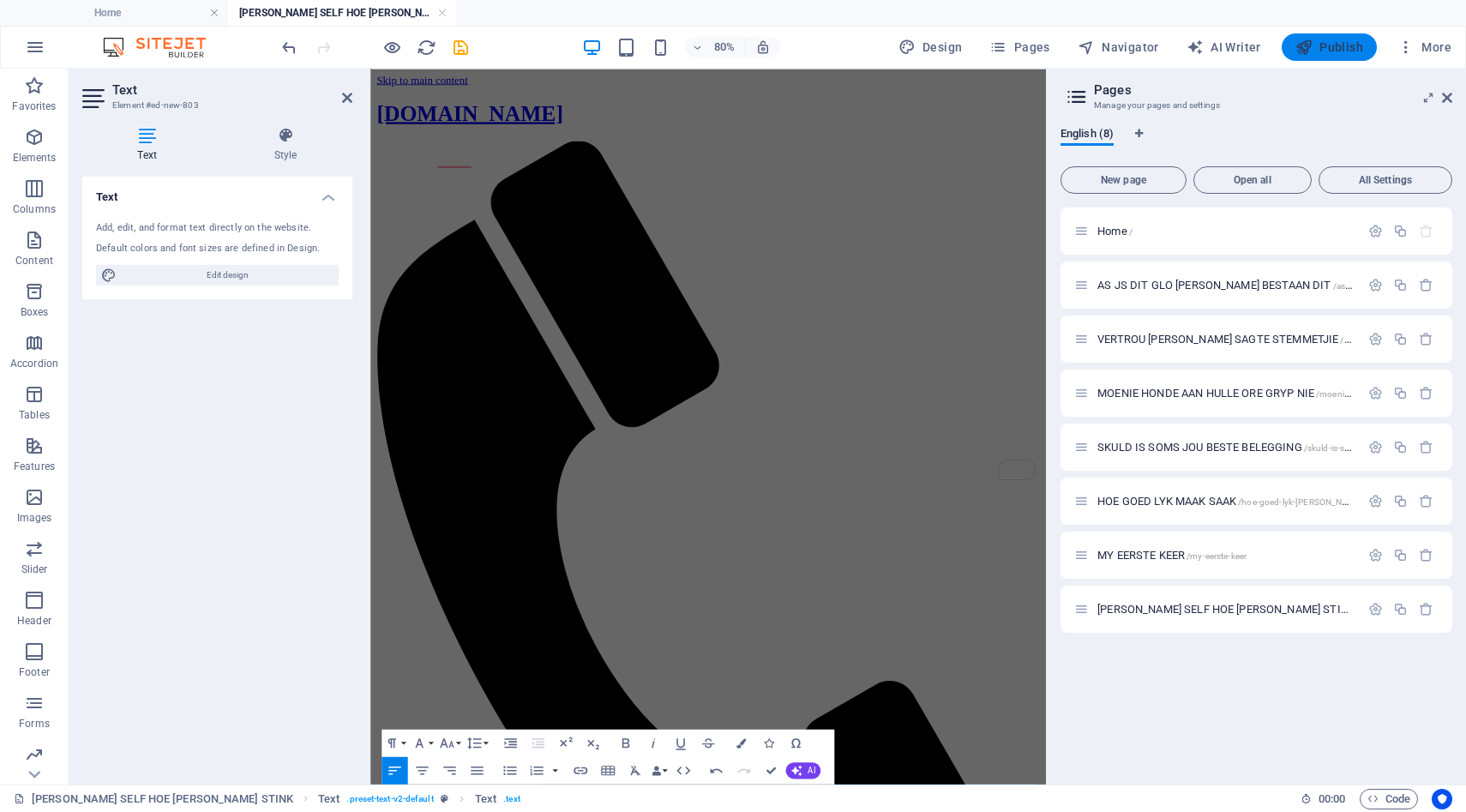
click at [1325, 41] on span "Publish" at bounding box center [1329, 47] width 68 height 17
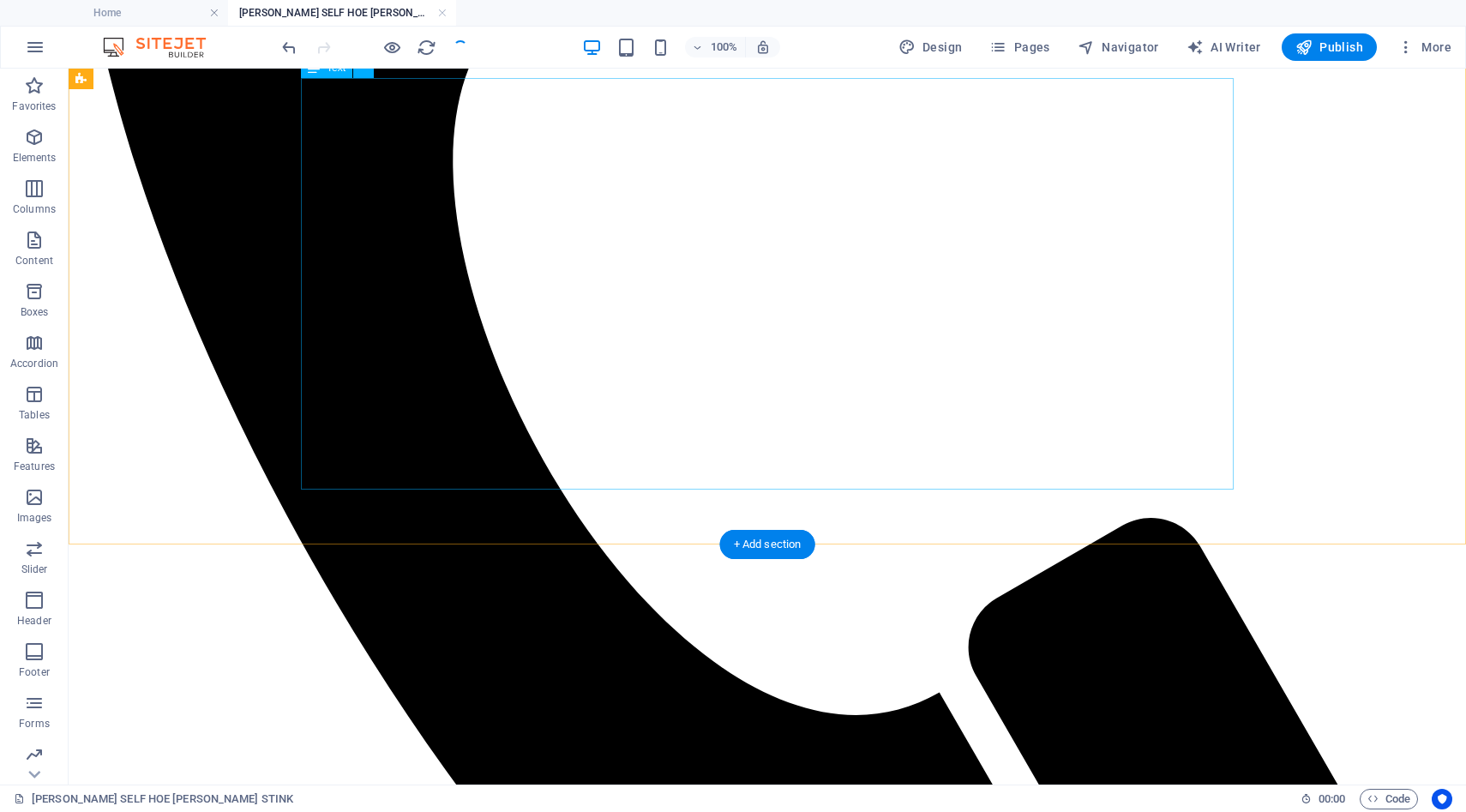
scroll to position [570, 0]
